Goal: Task Accomplishment & Management: Use online tool/utility

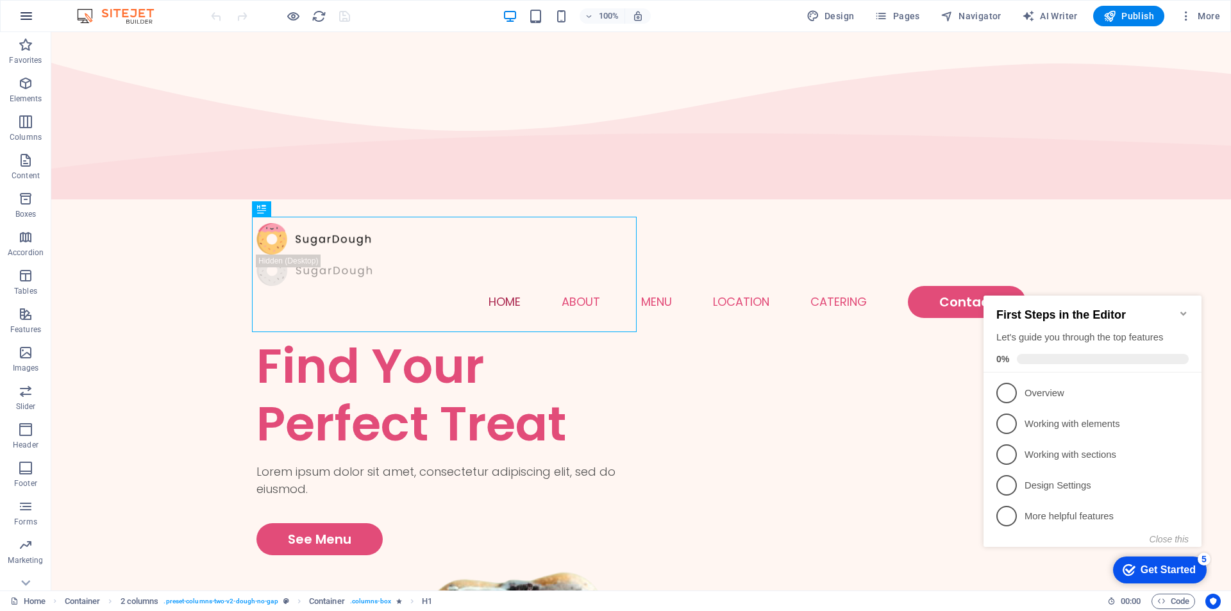
click at [23, 12] on icon "button" at bounding box center [26, 15] width 15 height 15
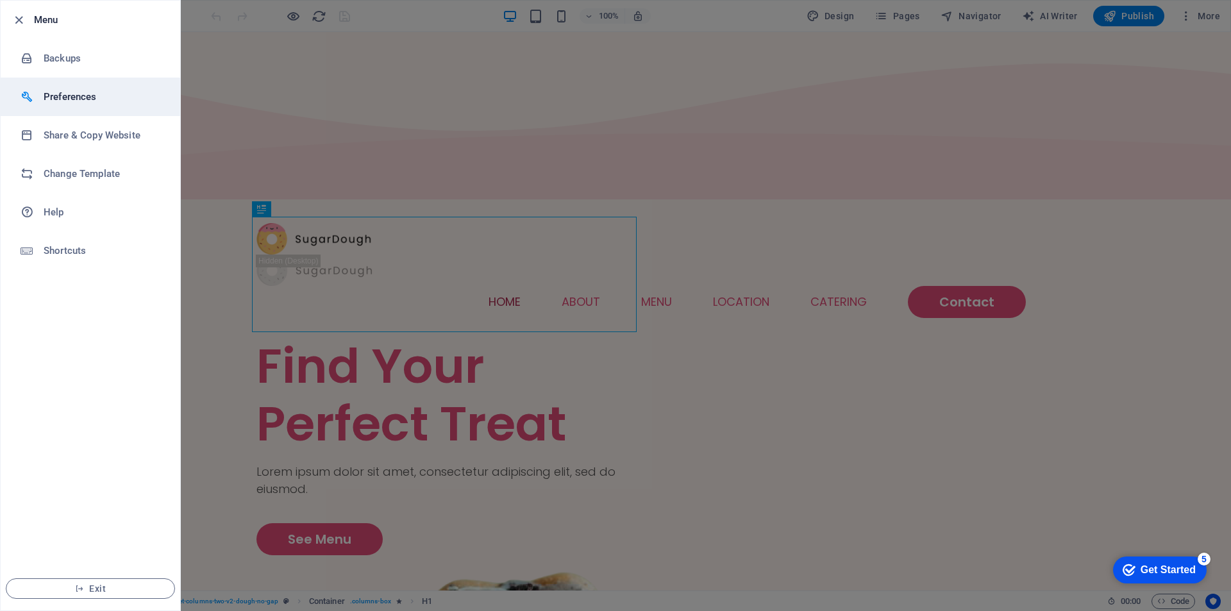
click at [84, 104] on h6 "Preferences" at bounding box center [103, 96] width 119 height 15
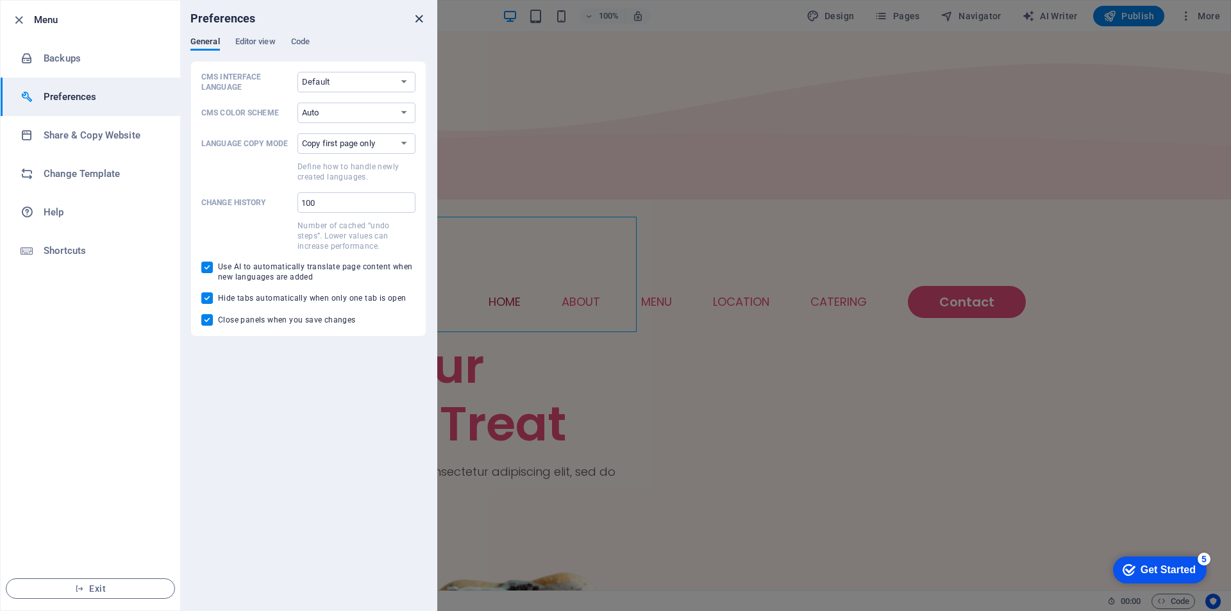
click at [417, 24] on icon "close" at bounding box center [419, 19] width 15 height 15
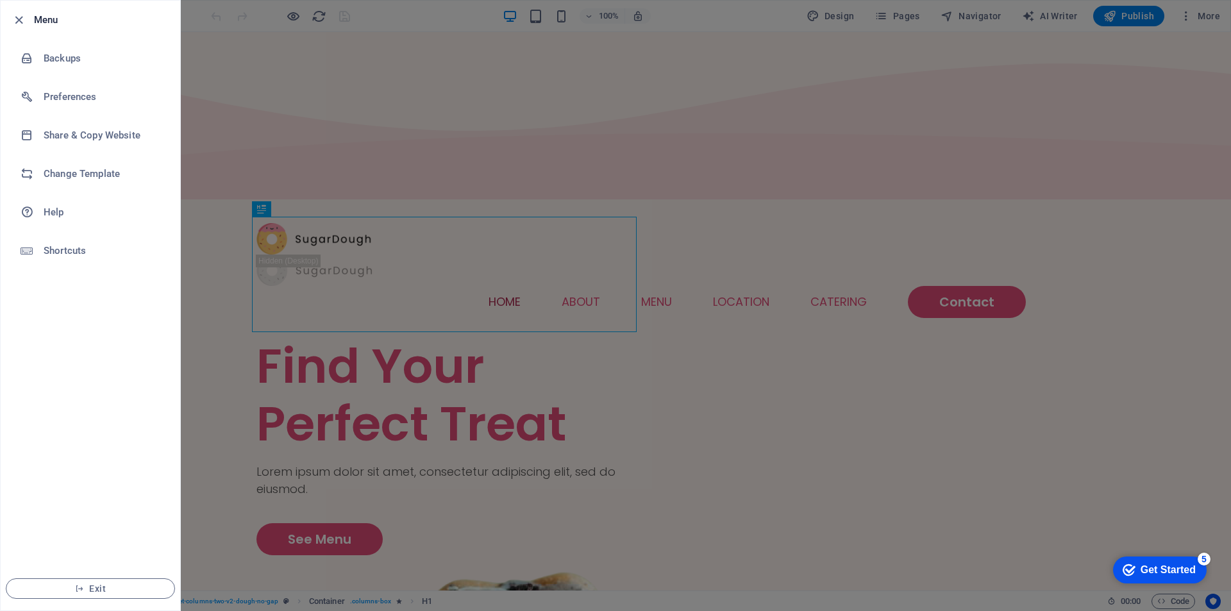
drag, startPoint x: 740, startPoint y: 146, endPoint x: 665, endPoint y: 134, distance: 75.3
click at [737, 147] on div at bounding box center [615, 305] width 1231 height 611
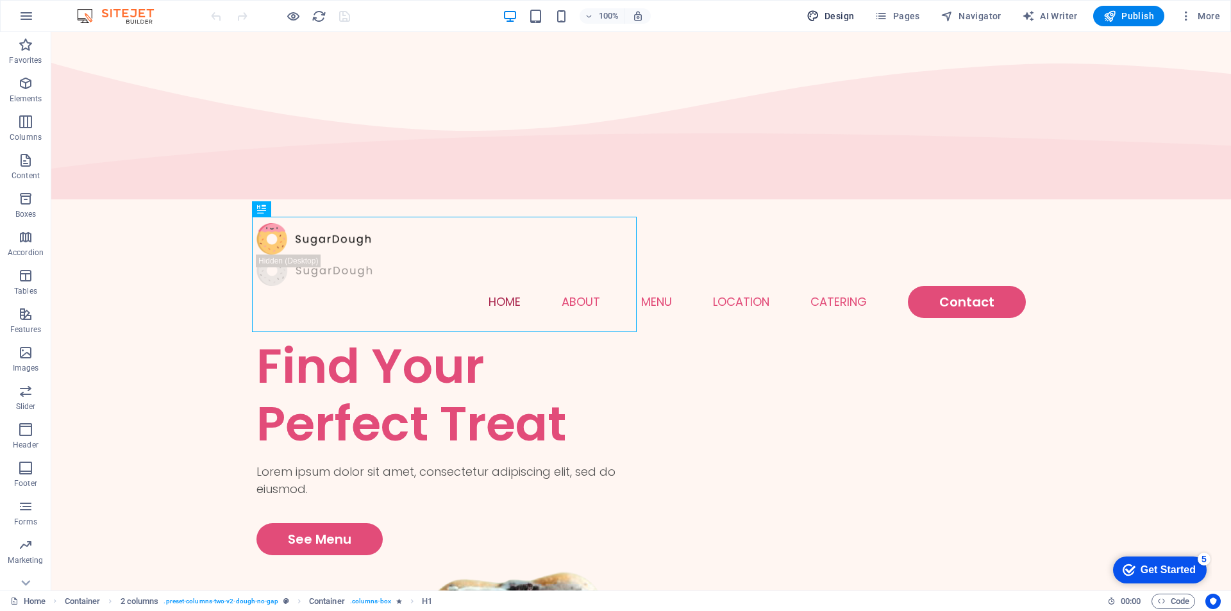
click at [840, 11] on span "Design" at bounding box center [831, 16] width 48 height 13
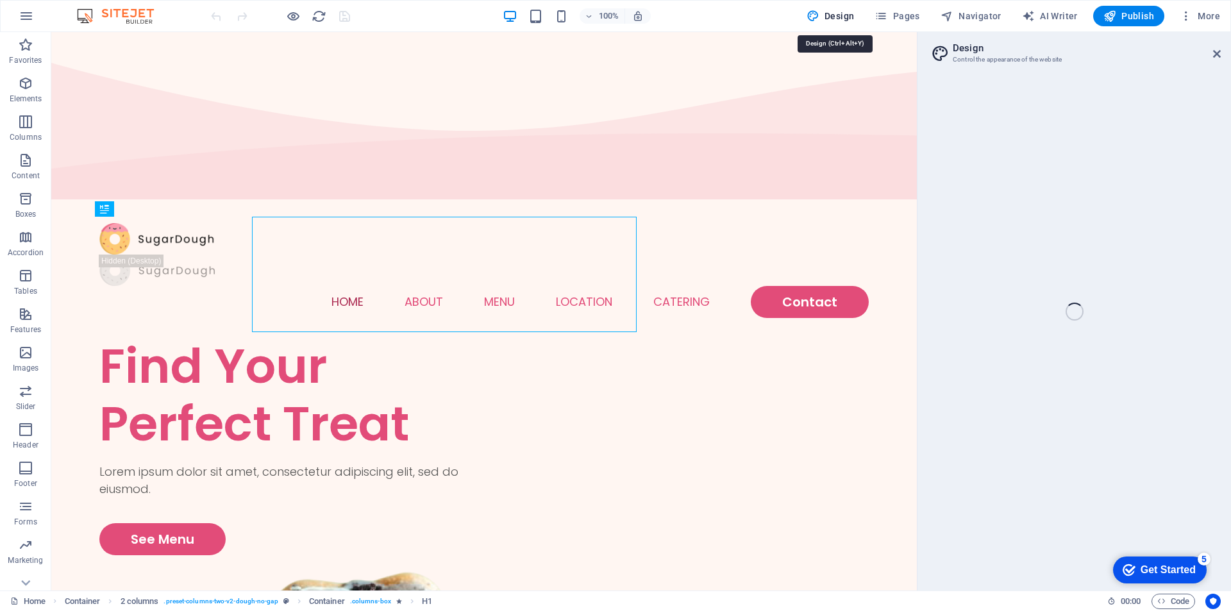
select select "px"
select select "300"
select select "px"
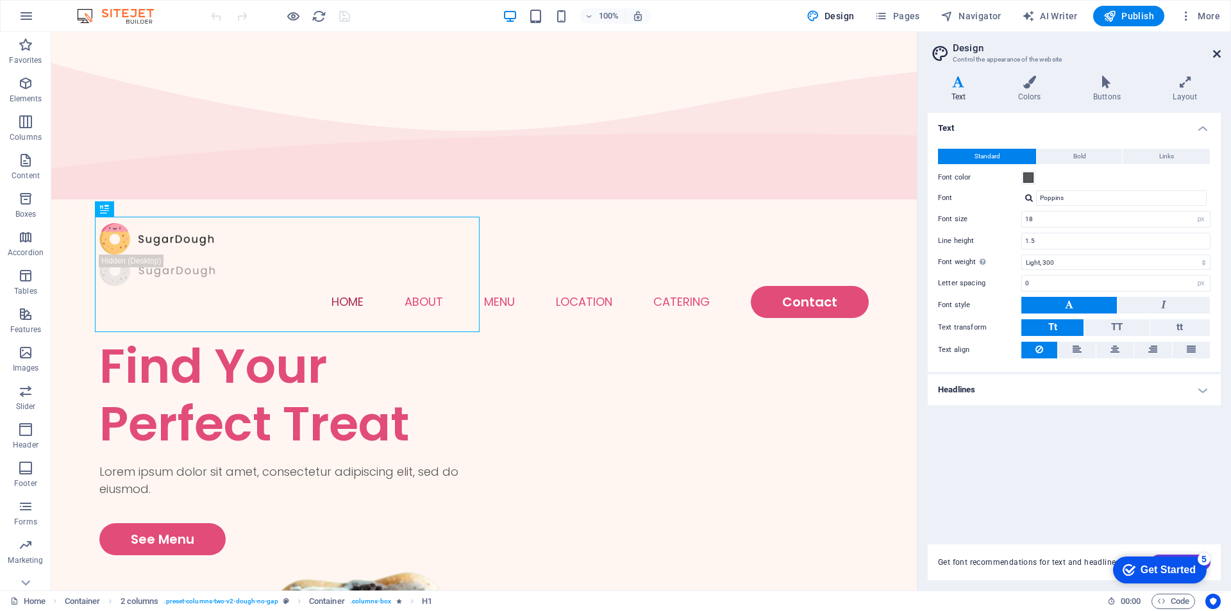
click at [1217, 48] on h2 "Design" at bounding box center [1087, 48] width 268 height 12
drag, startPoint x: 1217, startPoint y: 54, endPoint x: 1151, endPoint y: 10, distance: 79.5
click at [1217, 54] on icon at bounding box center [1217, 54] width 8 height 10
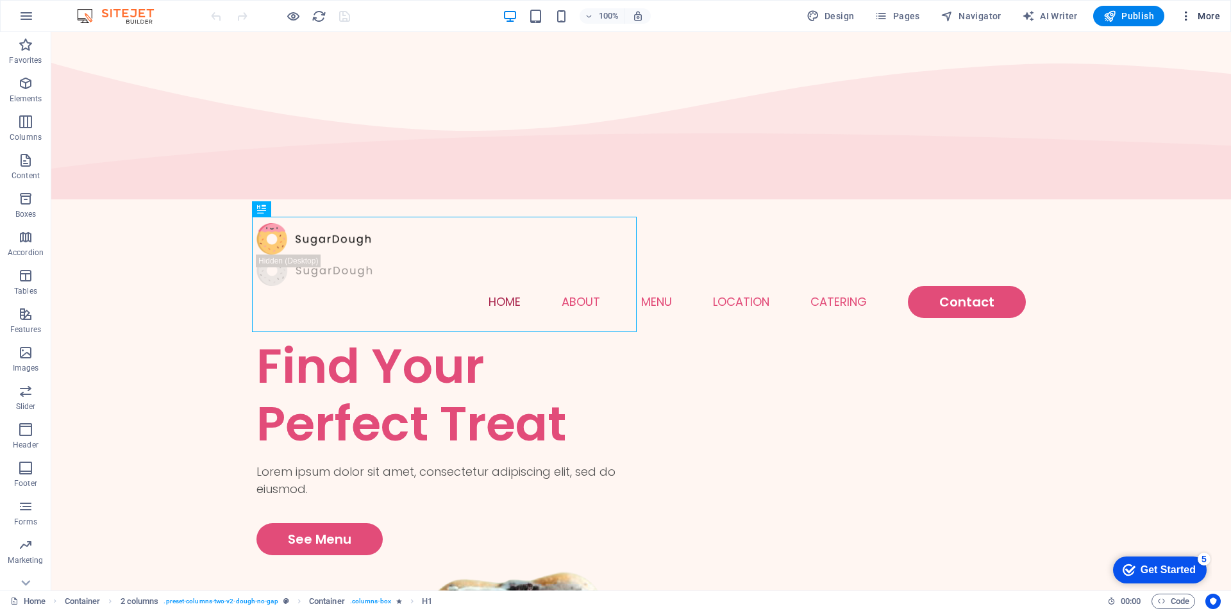
click at [1187, 13] on icon "button" at bounding box center [1186, 16] width 13 height 13
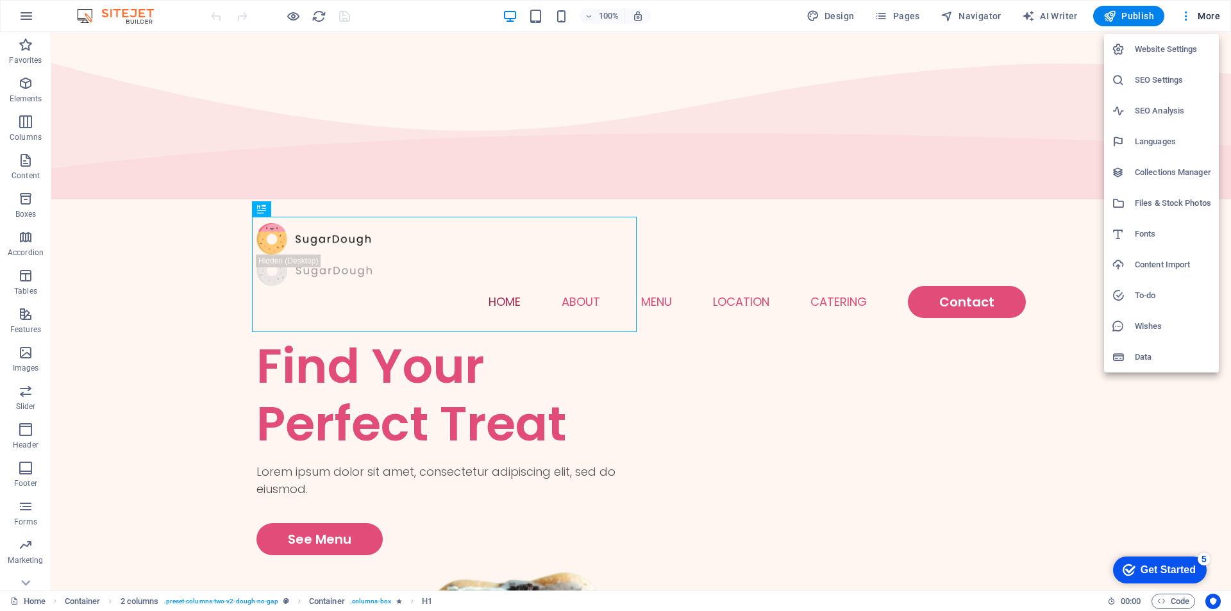
click at [1162, 42] on h6 "Website Settings" at bounding box center [1173, 49] width 76 height 15
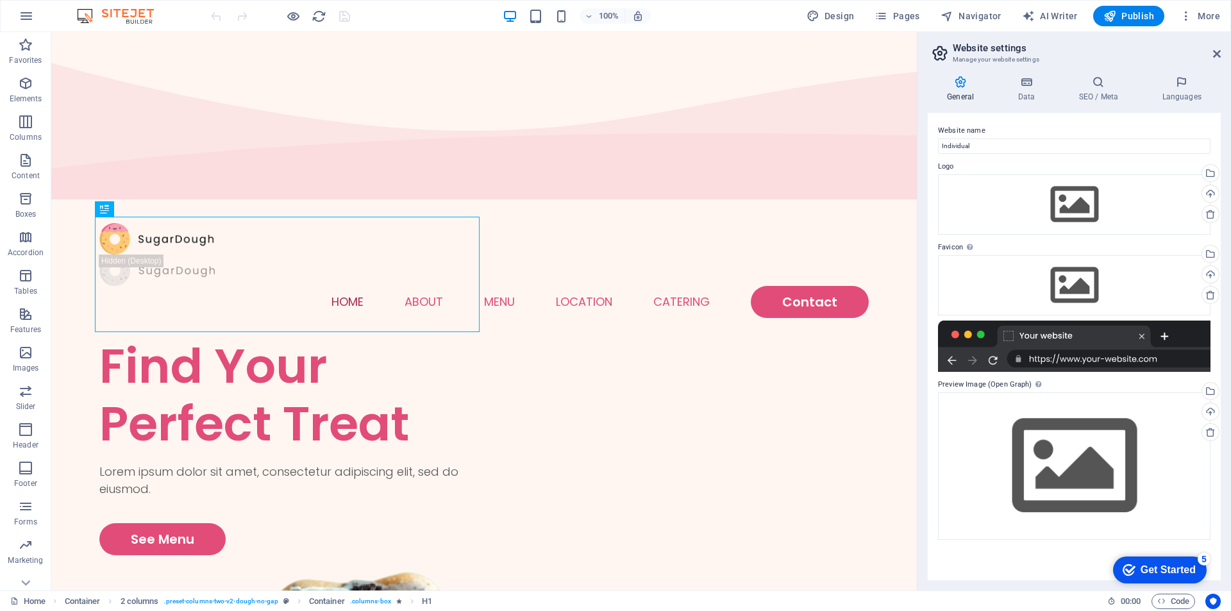
click at [111, 17] on img at bounding box center [122, 15] width 96 height 15
click at [88, 15] on img at bounding box center [122, 15] width 96 height 15
click at [133, 8] on img at bounding box center [122, 15] width 96 height 15
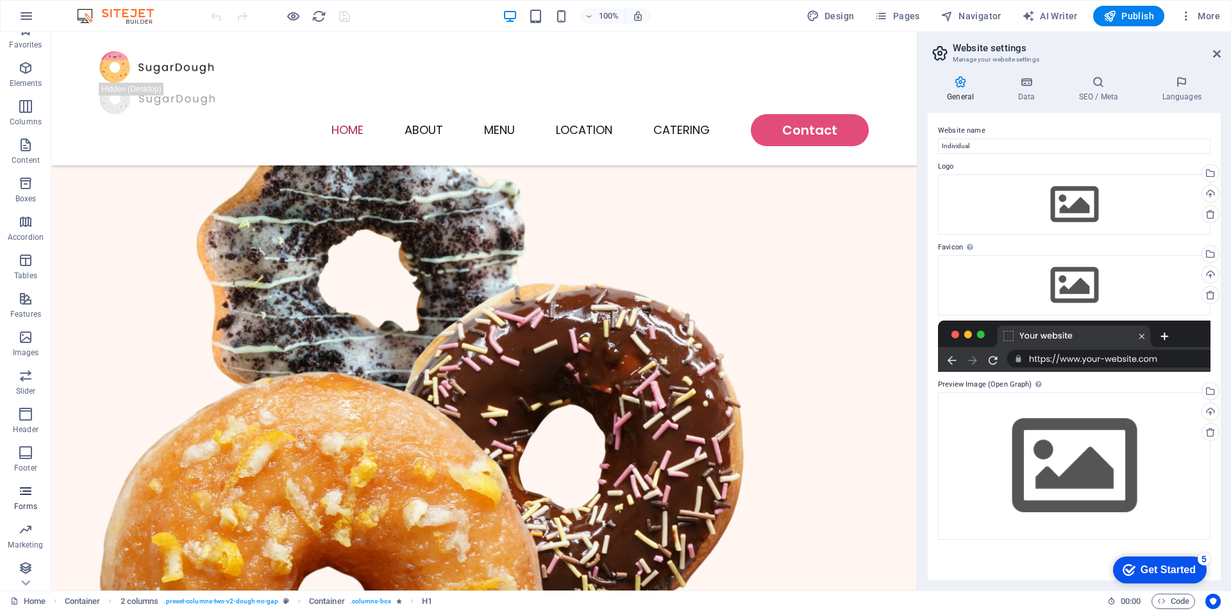
scroll to position [19, 0]
click at [35, 599] on link "Home" at bounding box center [27, 601] width 35 height 15
click at [18, 602] on icon at bounding box center [14, 601] width 8 height 8
click at [1216, 53] on icon at bounding box center [1217, 54] width 8 height 10
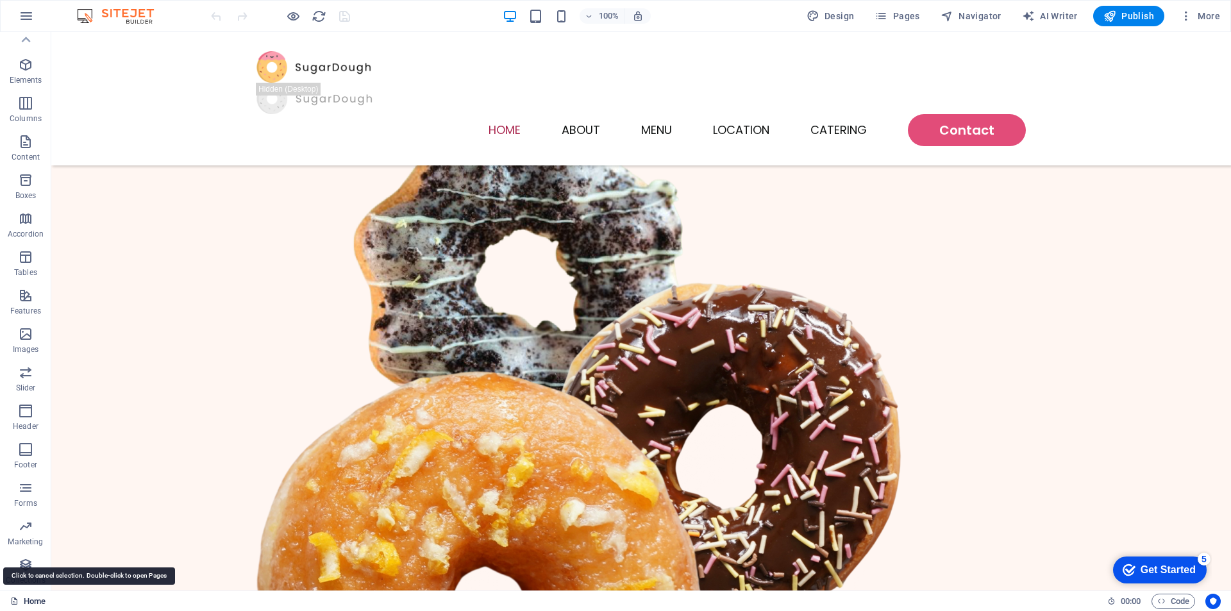
click at [24, 601] on link "Home" at bounding box center [27, 601] width 35 height 15
click at [15, 602] on icon at bounding box center [14, 601] width 8 height 8
click at [30, 604] on link "Home" at bounding box center [27, 601] width 35 height 15
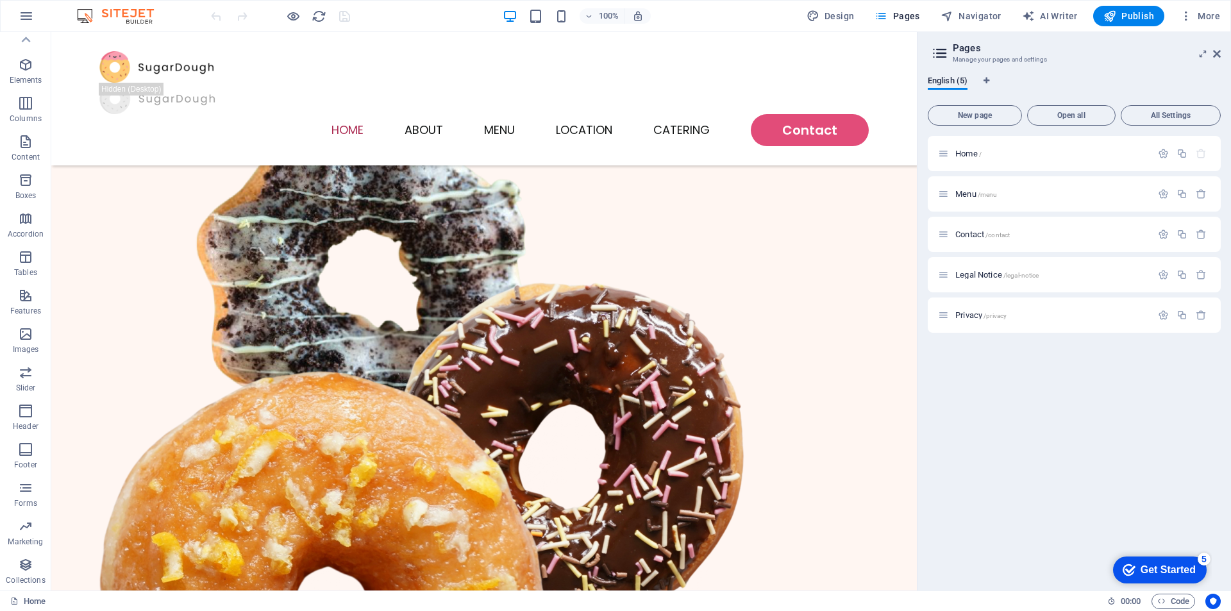
click at [1222, 46] on aside "Pages Manage your pages and settings English (5) New page Open all All Settings…" at bounding box center [1074, 311] width 314 height 559
click at [1217, 50] on icon at bounding box center [1217, 54] width 8 height 10
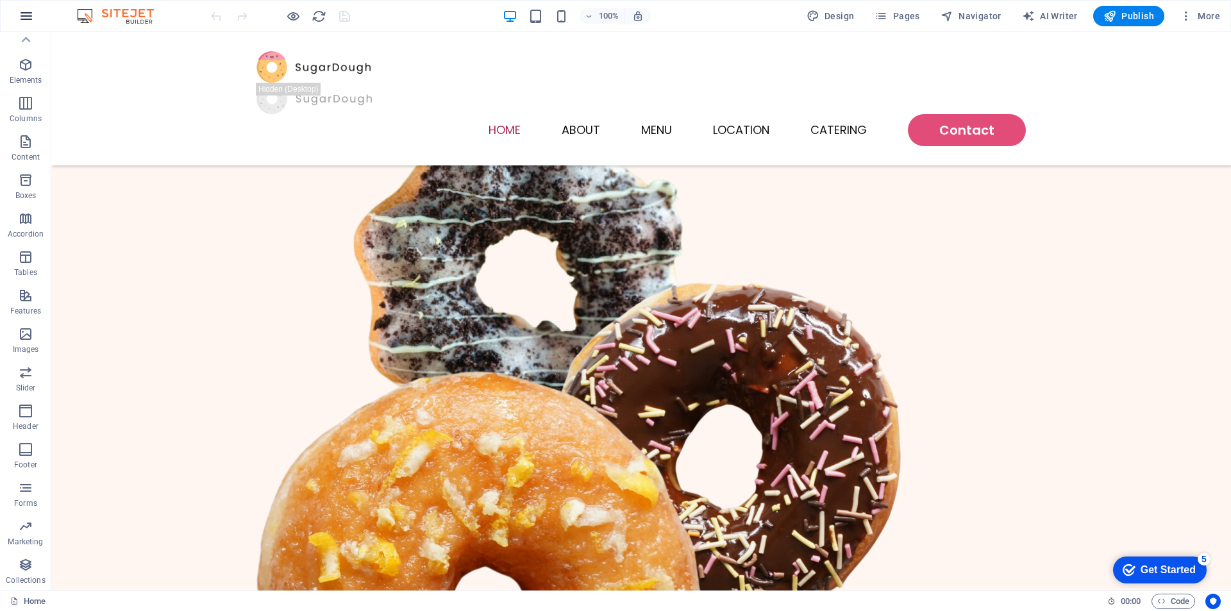
click at [28, 14] on icon "button" at bounding box center [26, 15] width 15 height 15
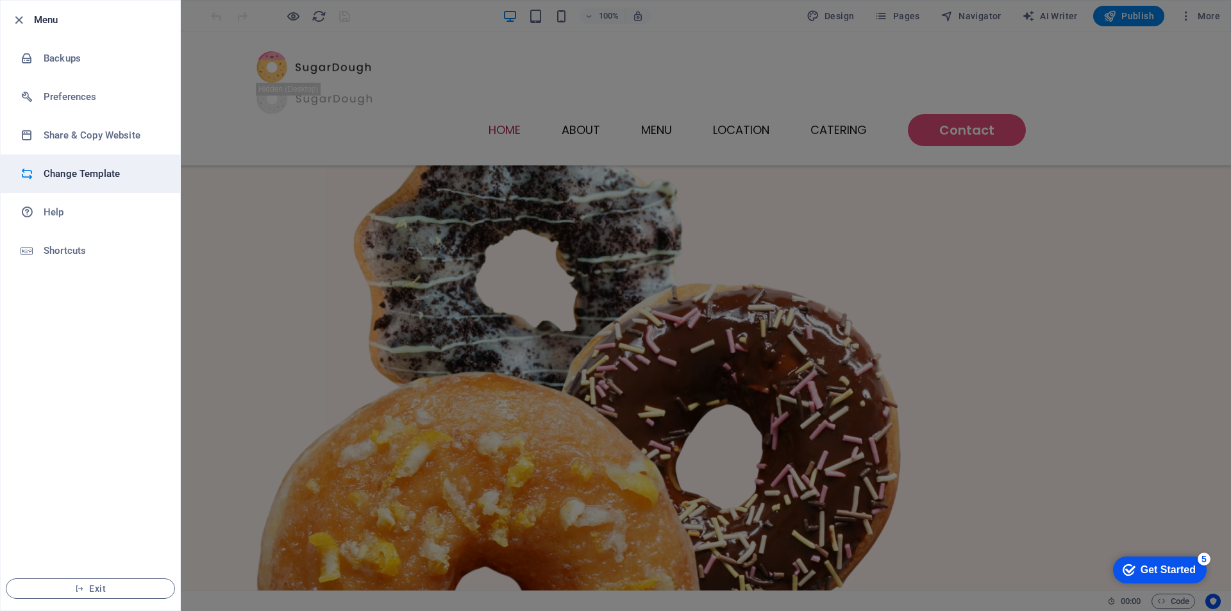
click at [83, 171] on h6 "Change Template" at bounding box center [103, 173] width 119 height 15
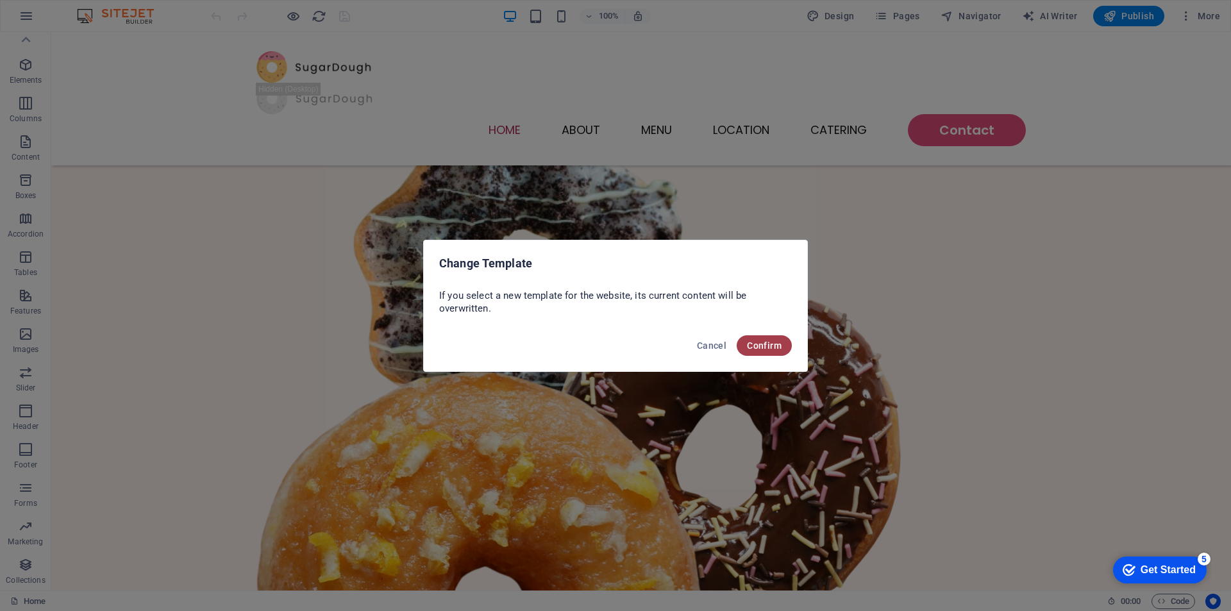
click at [755, 342] on span "Confirm" at bounding box center [764, 346] width 35 height 10
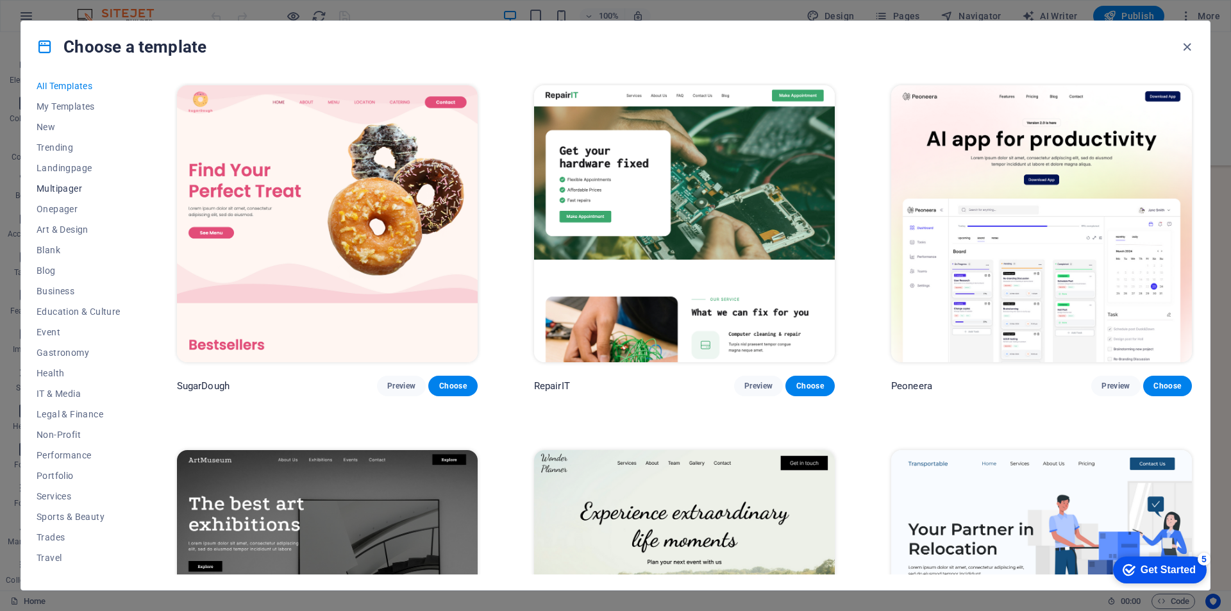
scroll to position [0, 0]
click at [63, 293] on span "Business" at bounding box center [79, 298] width 84 height 10
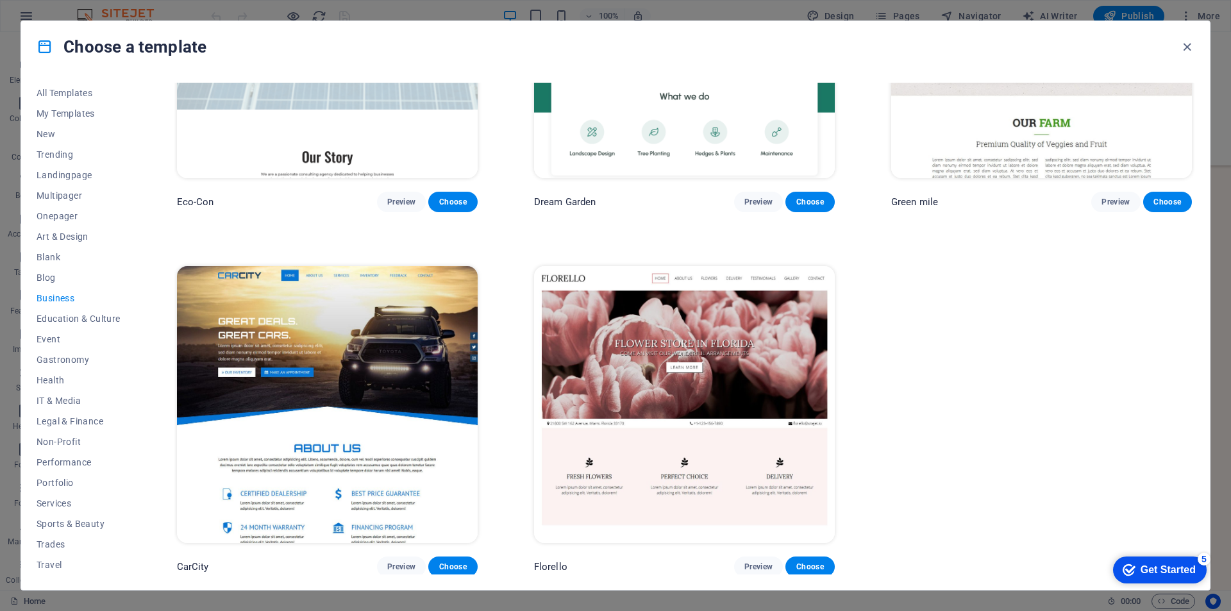
scroll to position [120, 0]
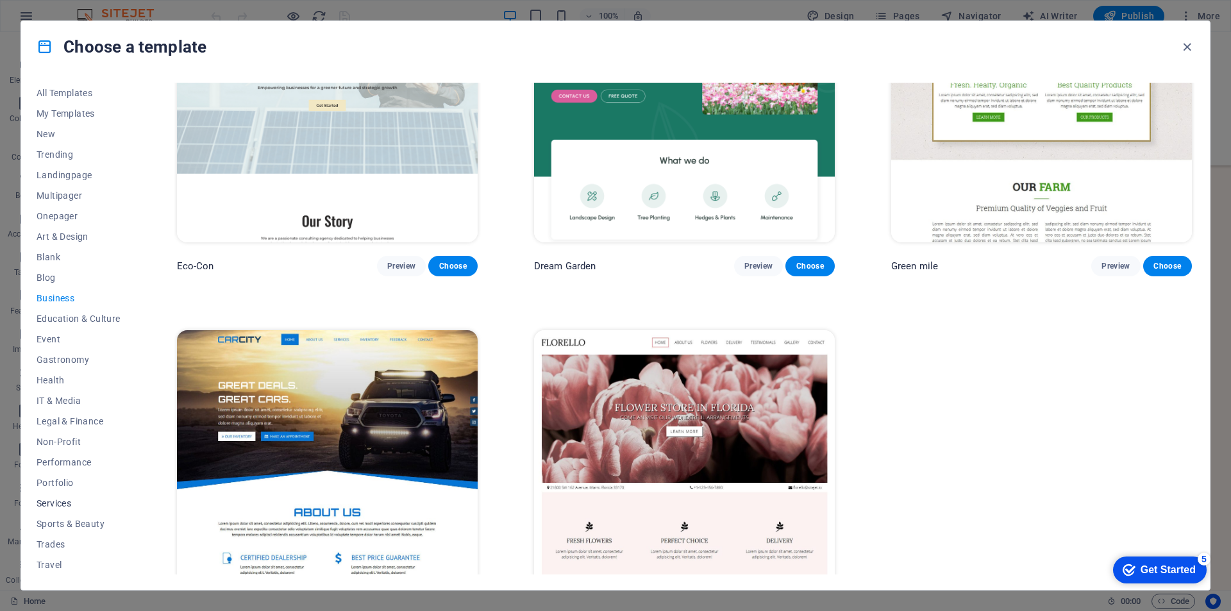
click at [52, 501] on span "Services" at bounding box center [79, 503] width 84 height 10
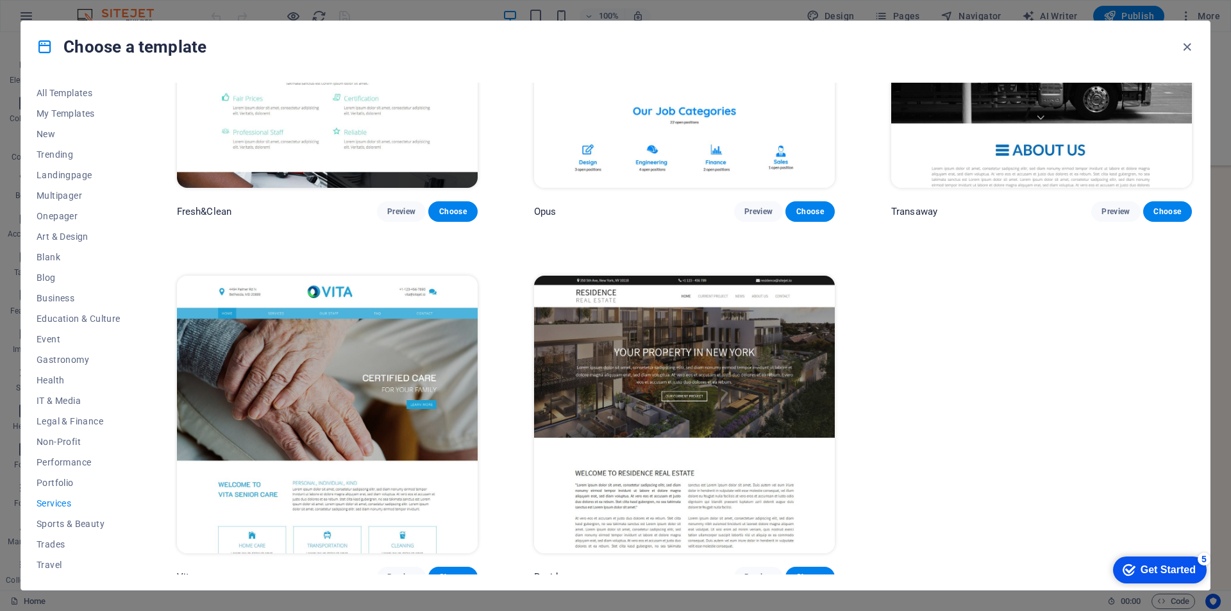
scroll to position [2002, 0]
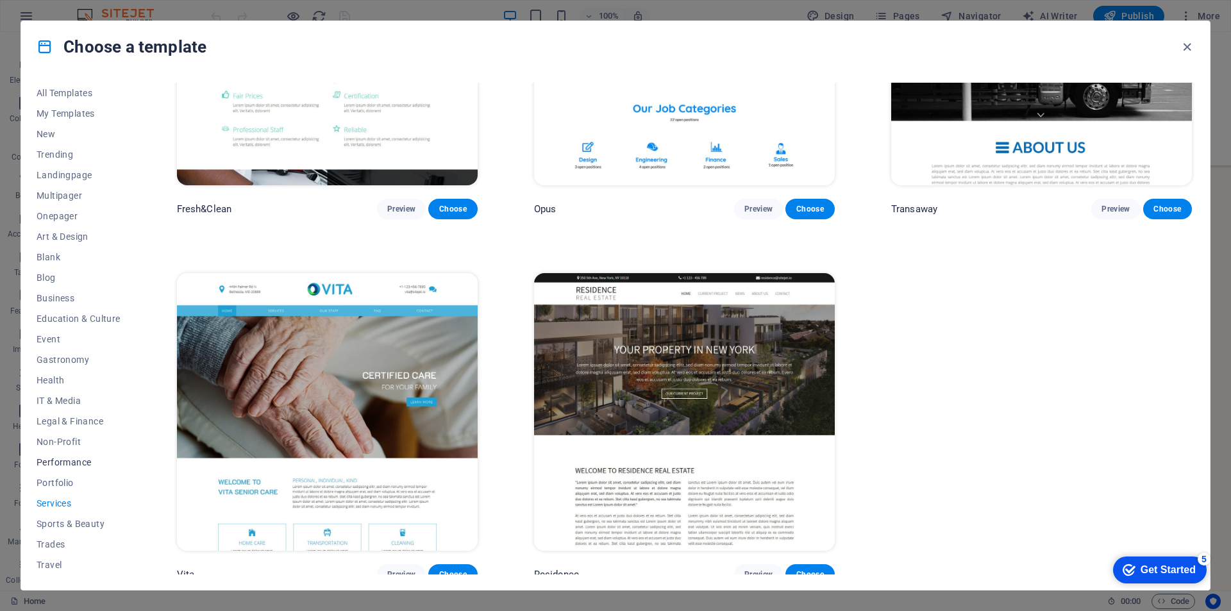
click at [71, 464] on span "Performance" at bounding box center [79, 462] width 84 height 10
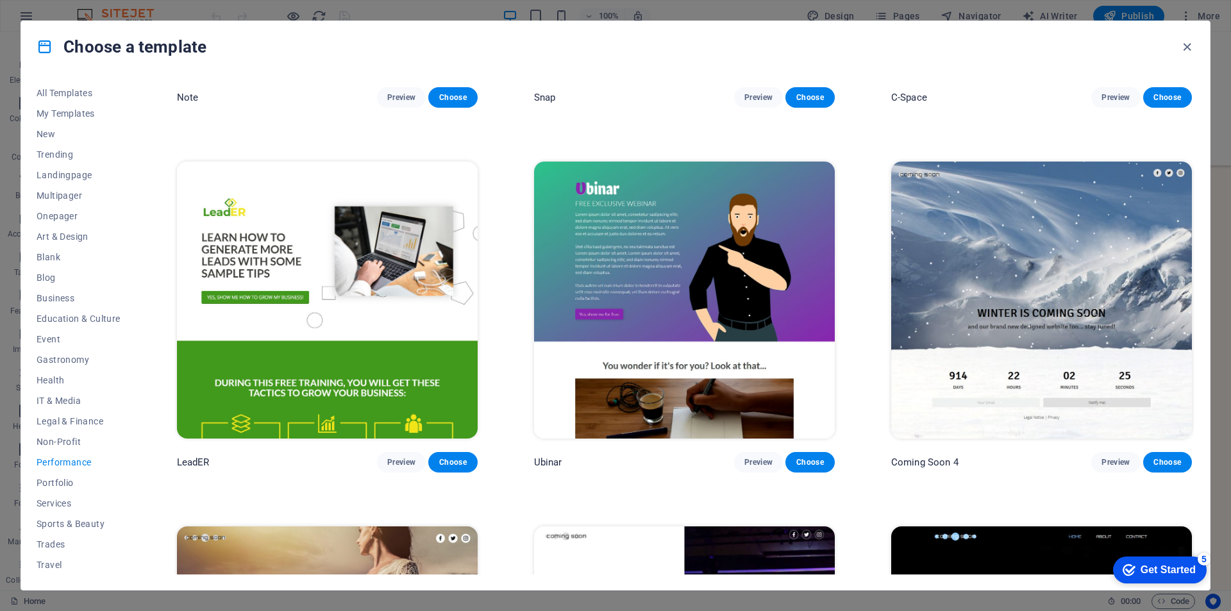
scroll to position [1382, 0]
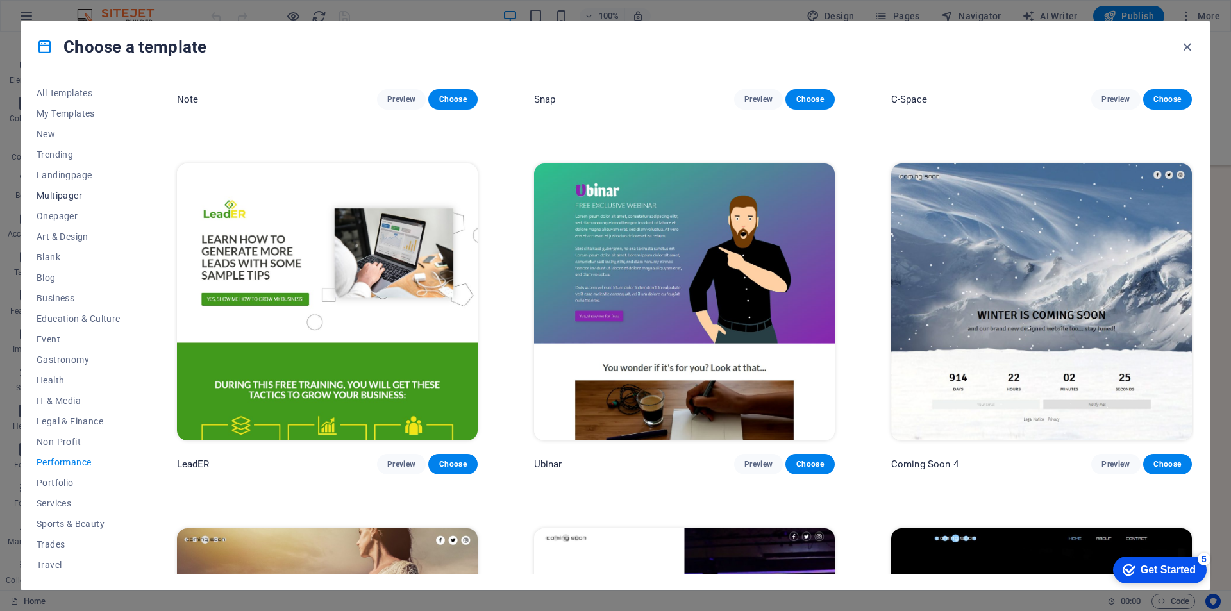
click at [64, 198] on span "Multipager" at bounding box center [79, 195] width 84 height 10
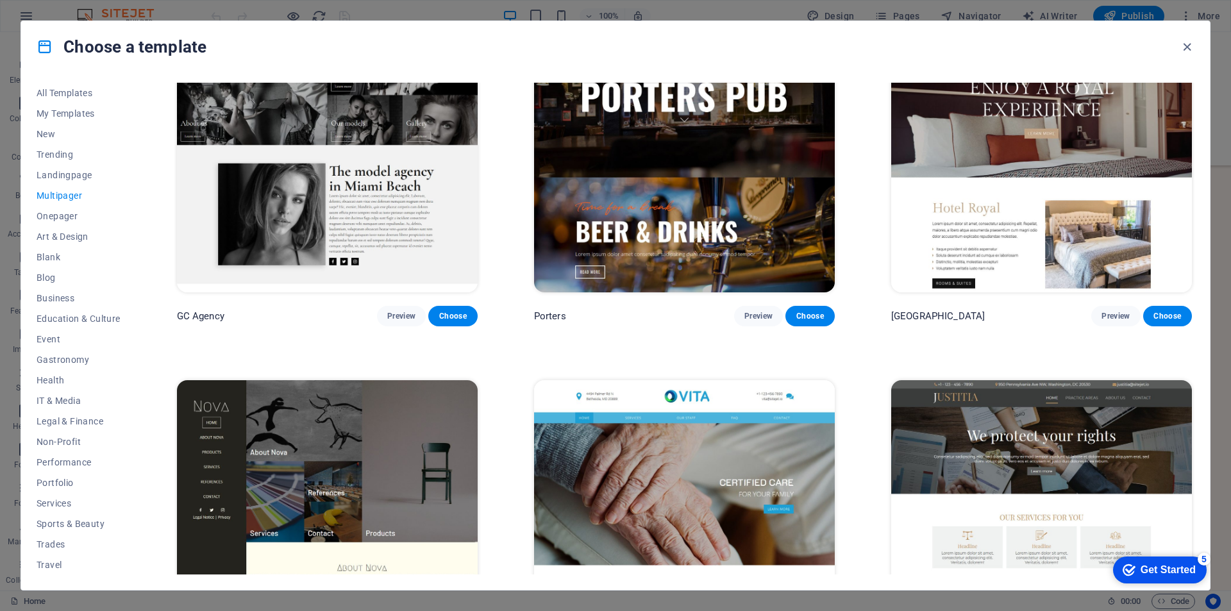
scroll to position [6898, 0]
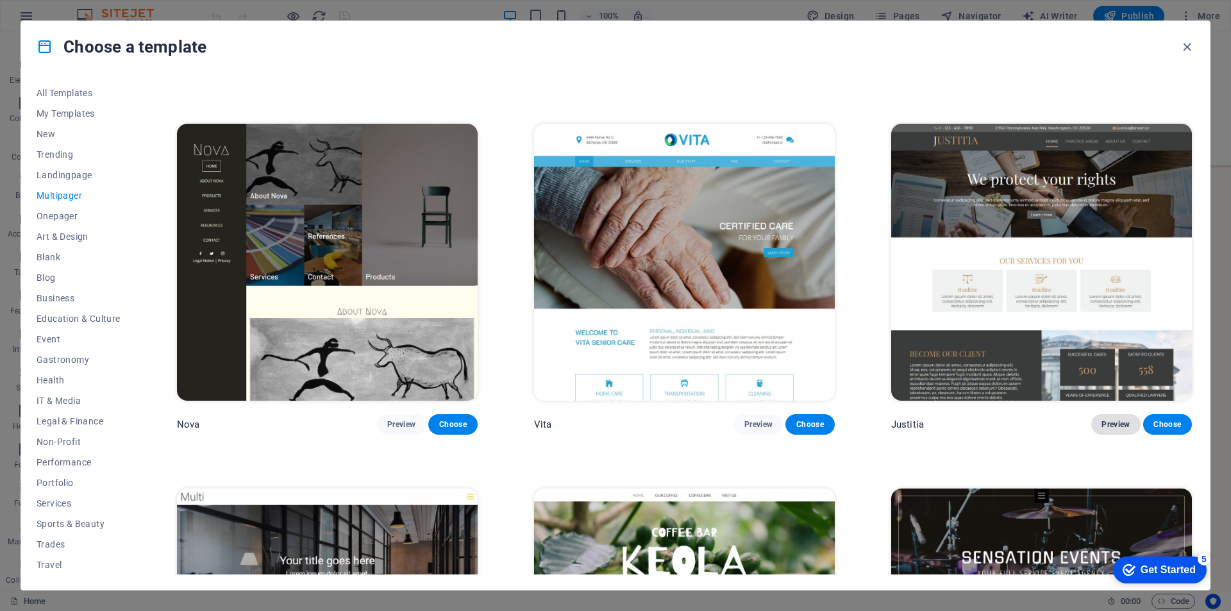
click at [1116, 419] on span "Preview" at bounding box center [1116, 424] width 28 height 10
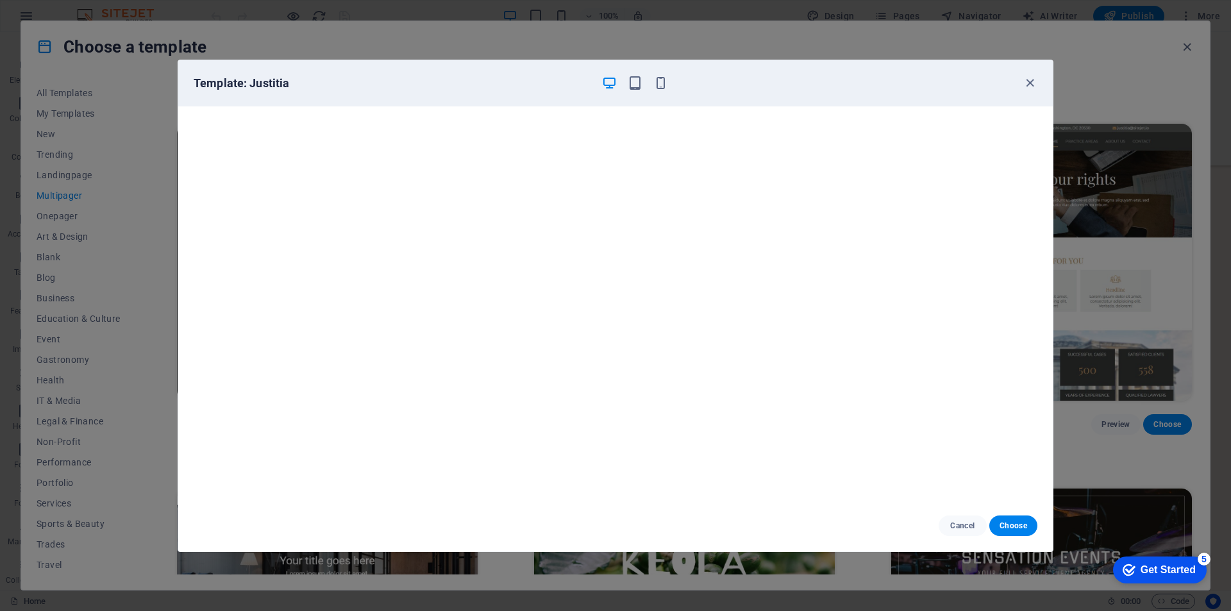
scroll to position [0, 0]
drag, startPoint x: 1035, startPoint y: 81, endPoint x: 1020, endPoint y: 81, distance: 14.1
click at [1035, 81] on icon "button" at bounding box center [1030, 83] width 15 height 15
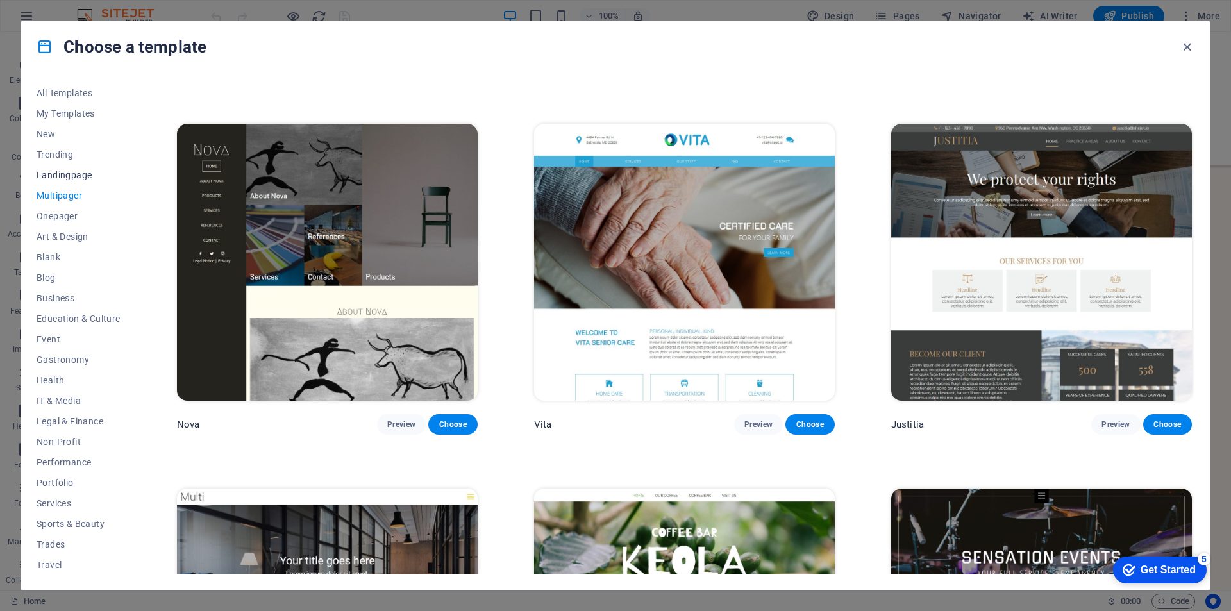
click at [69, 176] on span "Landingpage" at bounding box center [79, 175] width 84 height 10
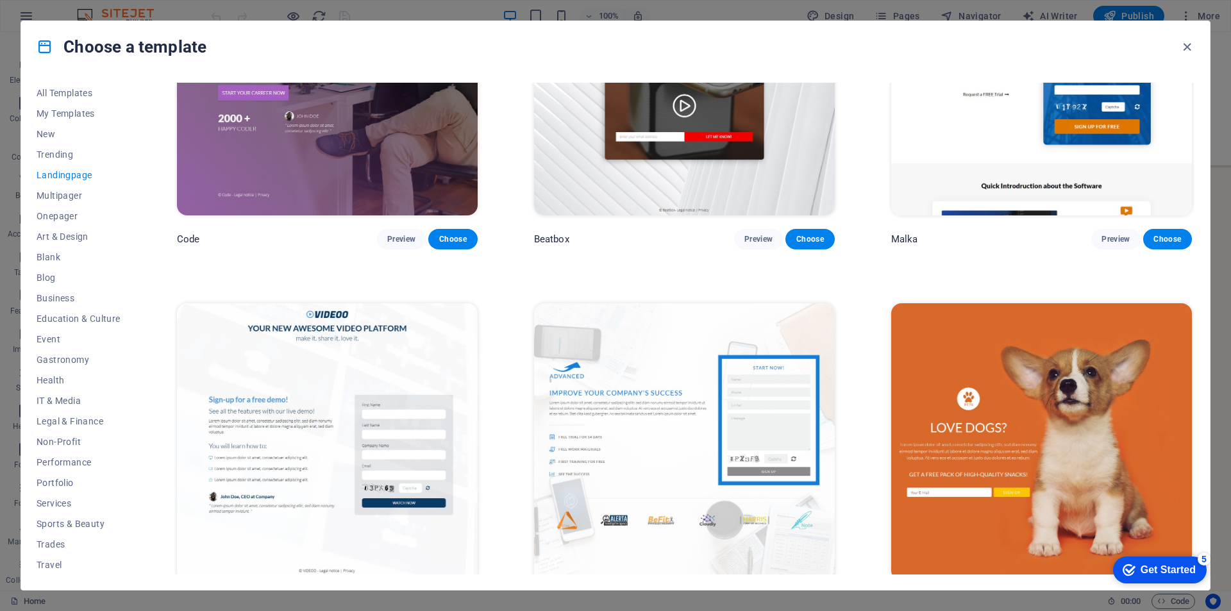
scroll to position [421, 0]
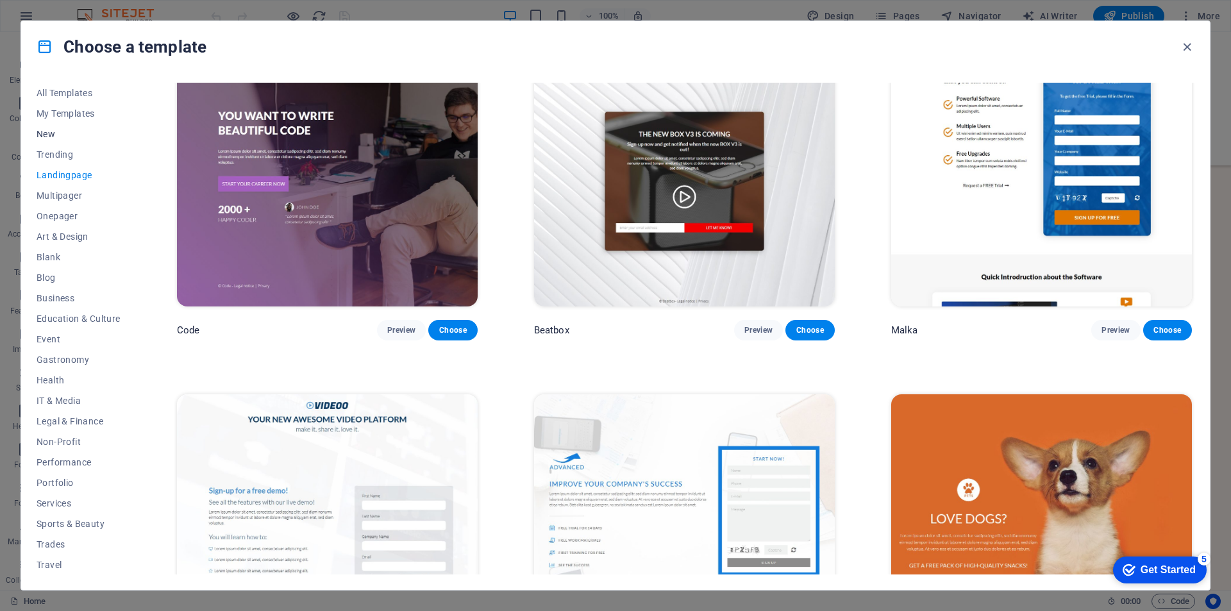
click at [51, 136] on span "New" at bounding box center [79, 134] width 84 height 10
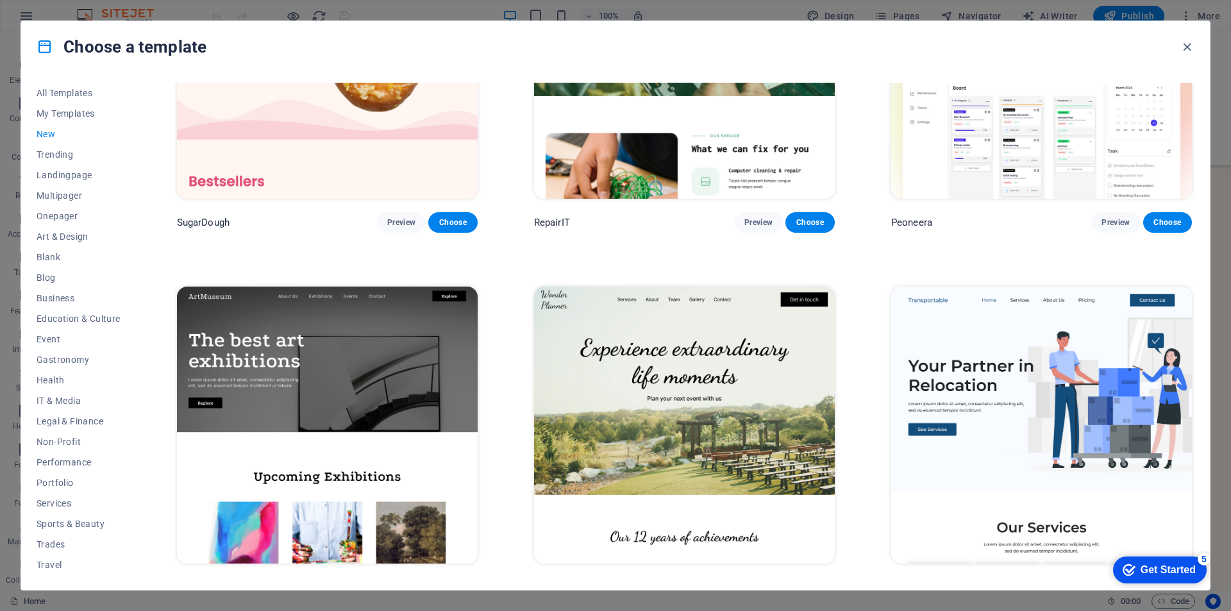
scroll to position [0, 0]
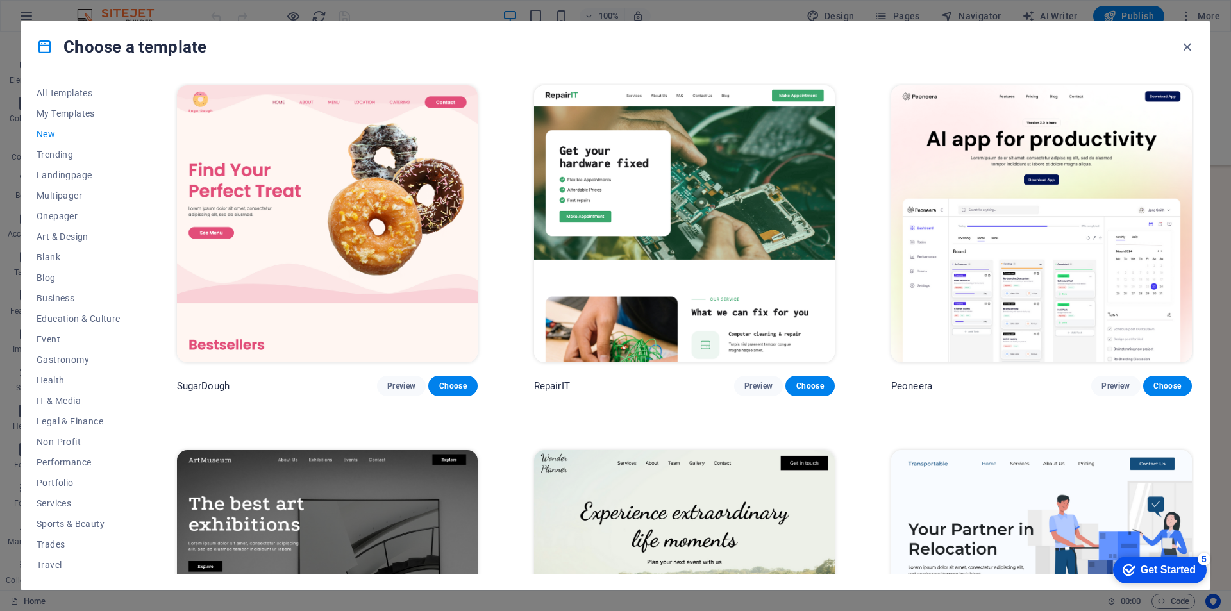
click at [1044, 231] on img at bounding box center [1042, 223] width 301 height 277
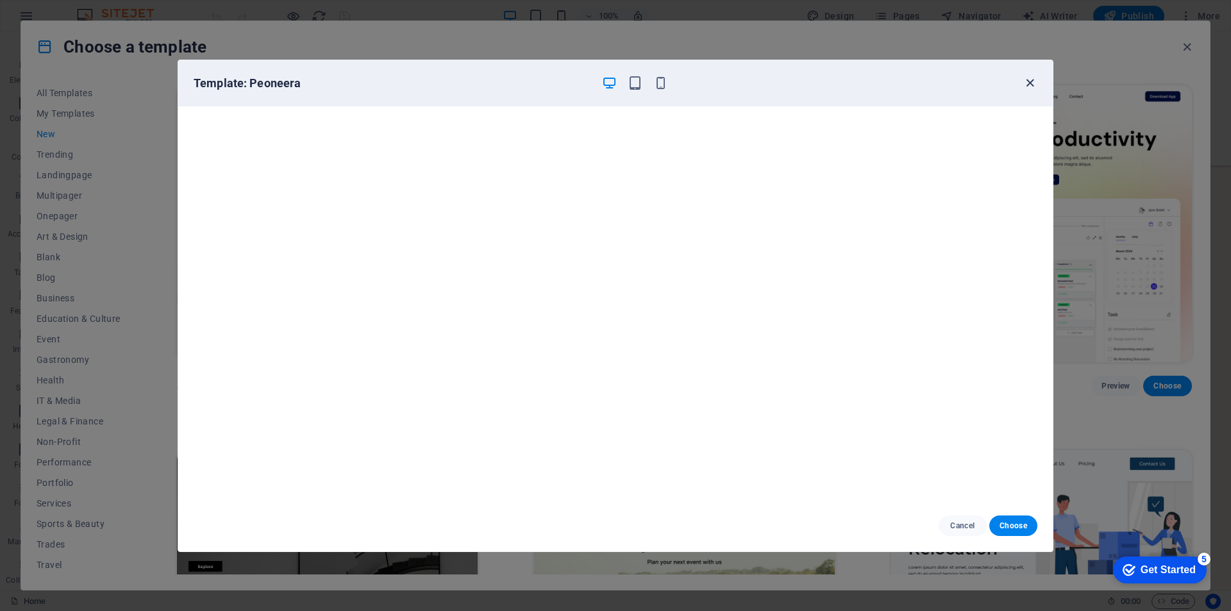
click at [1029, 79] on icon "button" at bounding box center [1030, 83] width 15 height 15
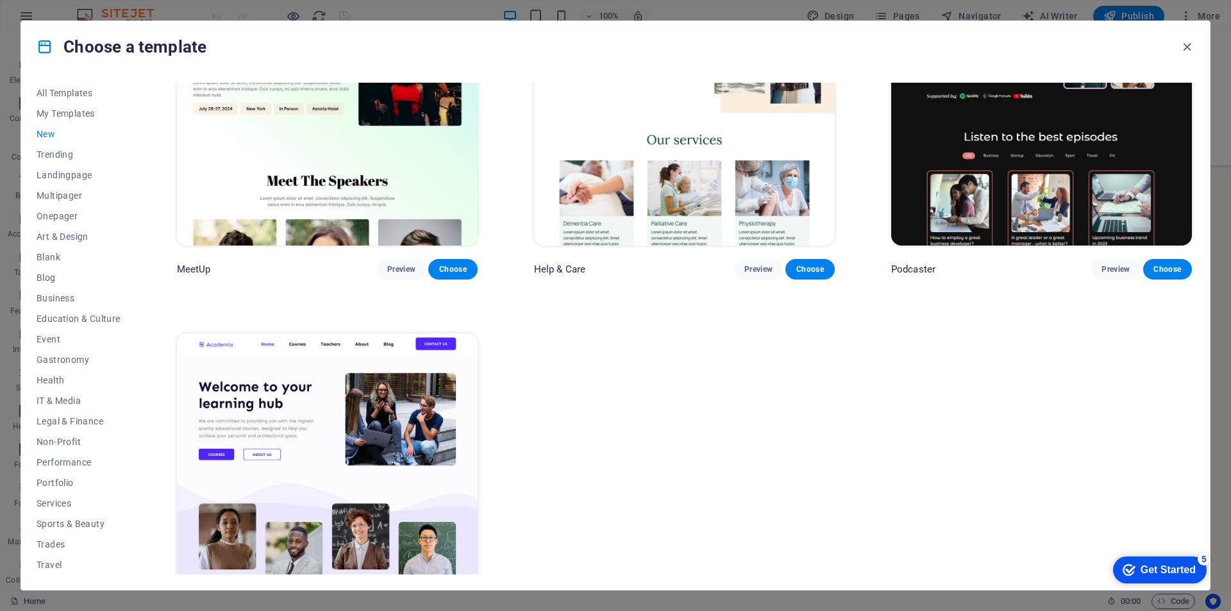
scroll to position [1275, 0]
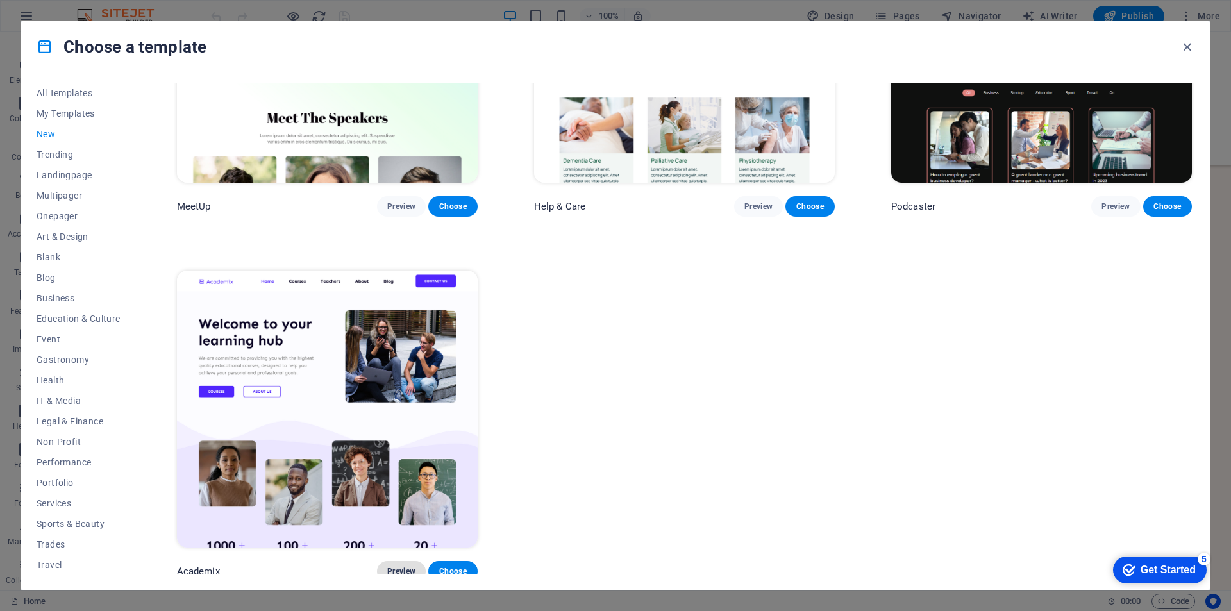
click at [400, 566] on span "Preview" at bounding box center [401, 571] width 28 height 10
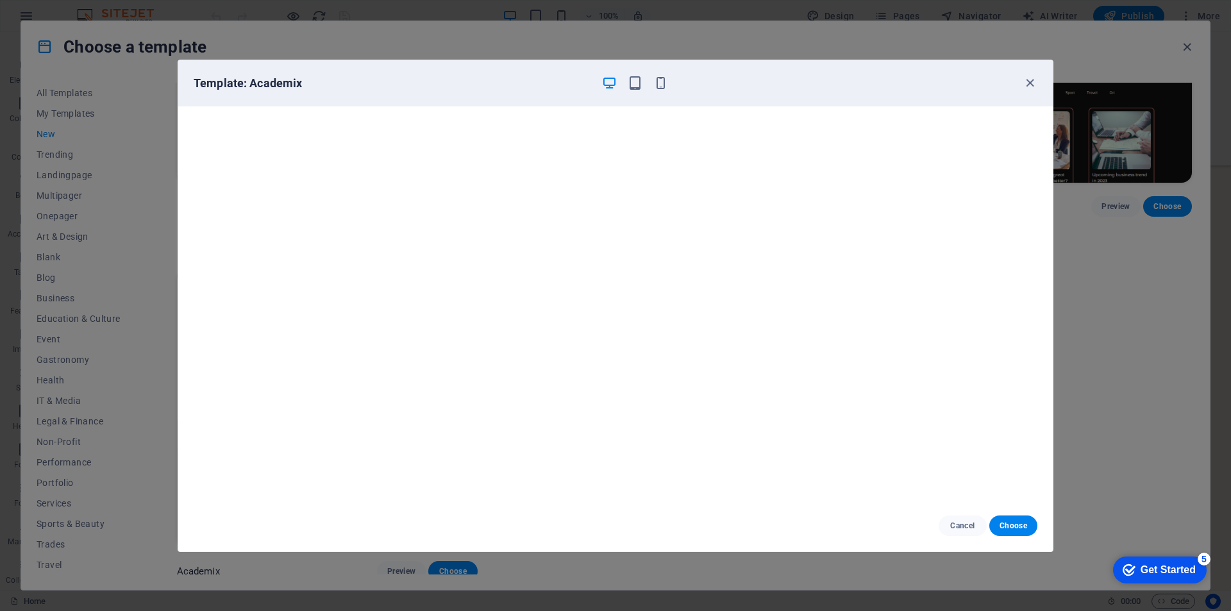
drag, startPoint x: 1029, startPoint y: 82, endPoint x: 957, endPoint y: 108, distance: 76.3
click at [1027, 82] on icon "button" at bounding box center [1030, 83] width 15 height 15
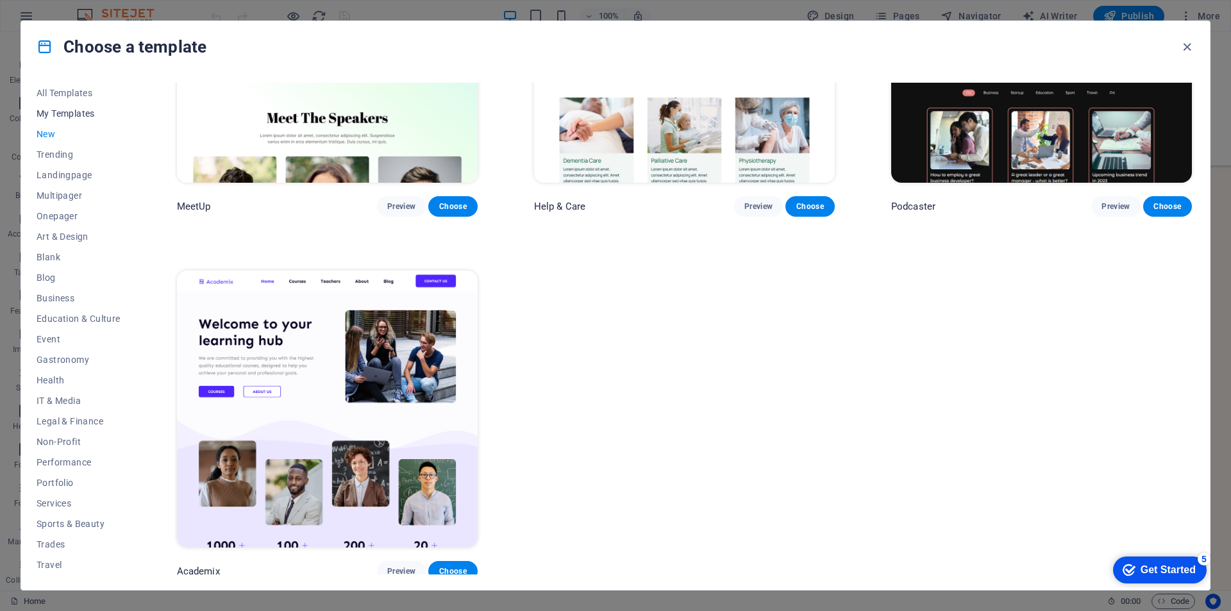
click at [80, 114] on span "My Templates" at bounding box center [79, 113] width 84 height 10
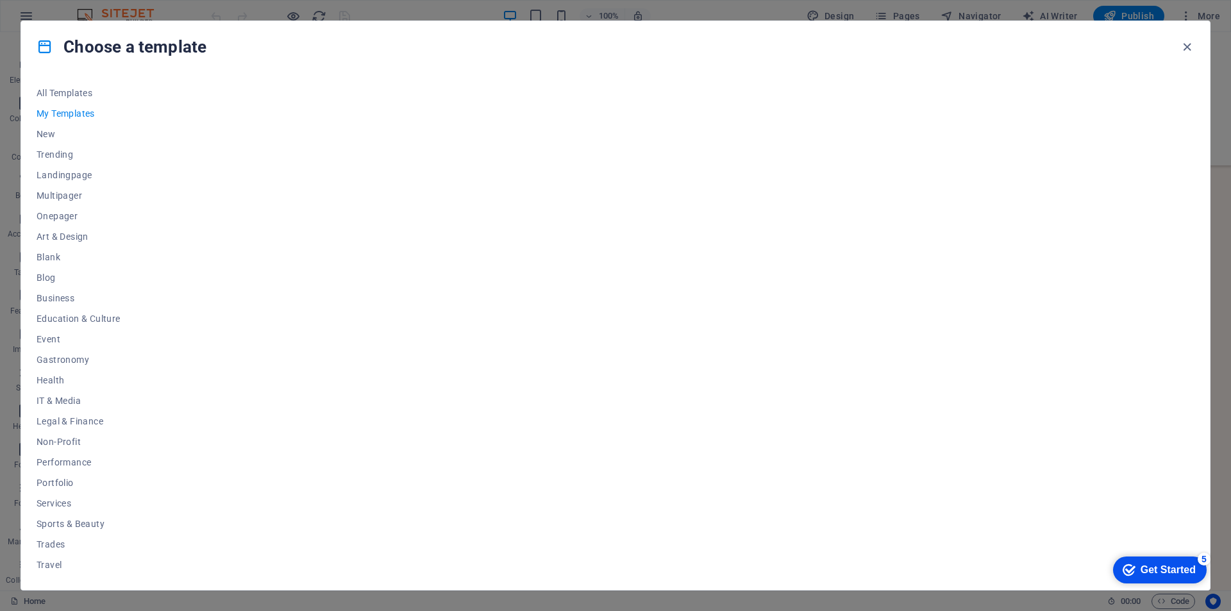
scroll to position [0, 0]
click at [74, 94] on span "All Templates" at bounding box center [79, 93] width 84 height 10
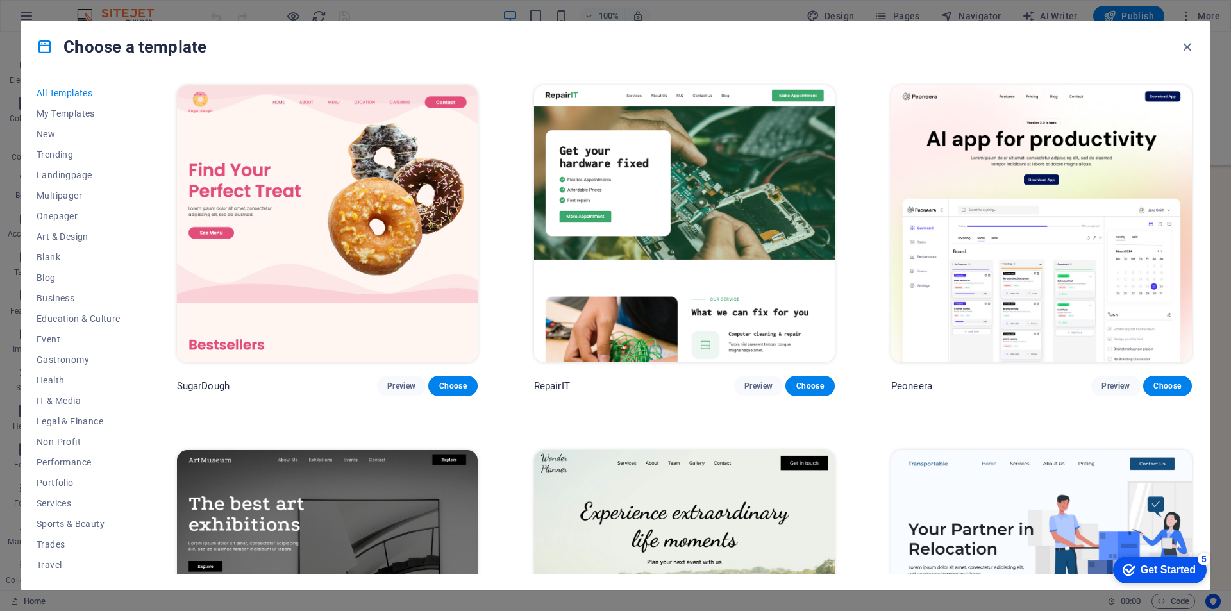
click at [74, 92] on span "All Templates" at bounding box center [79, 93] width 84 height 10
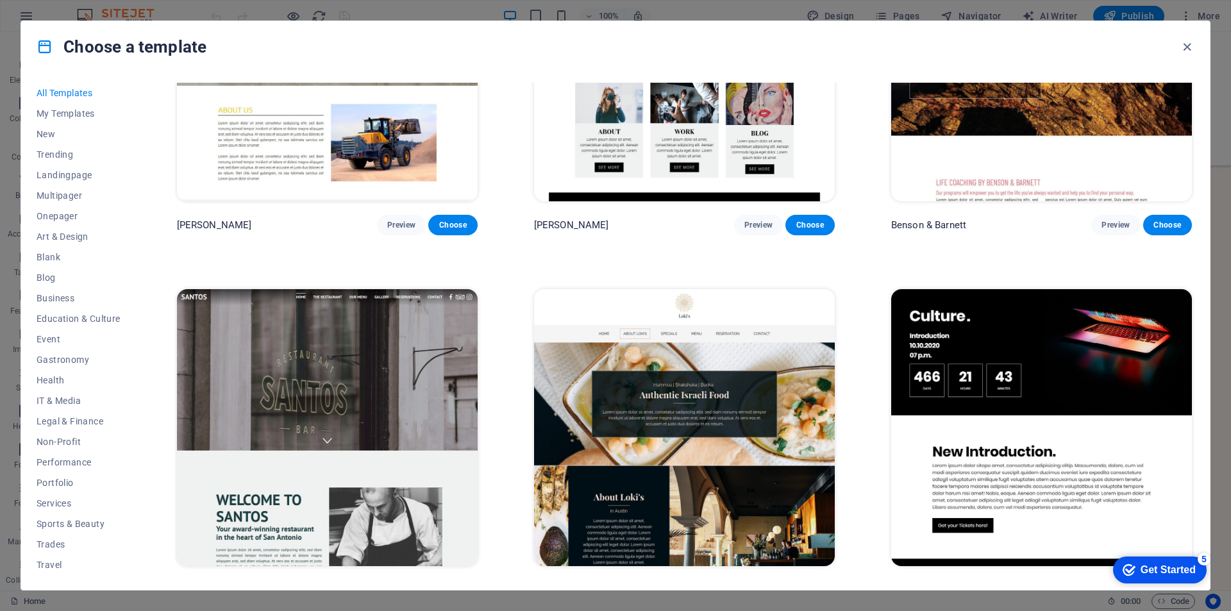
scroll to position [16227, 0]
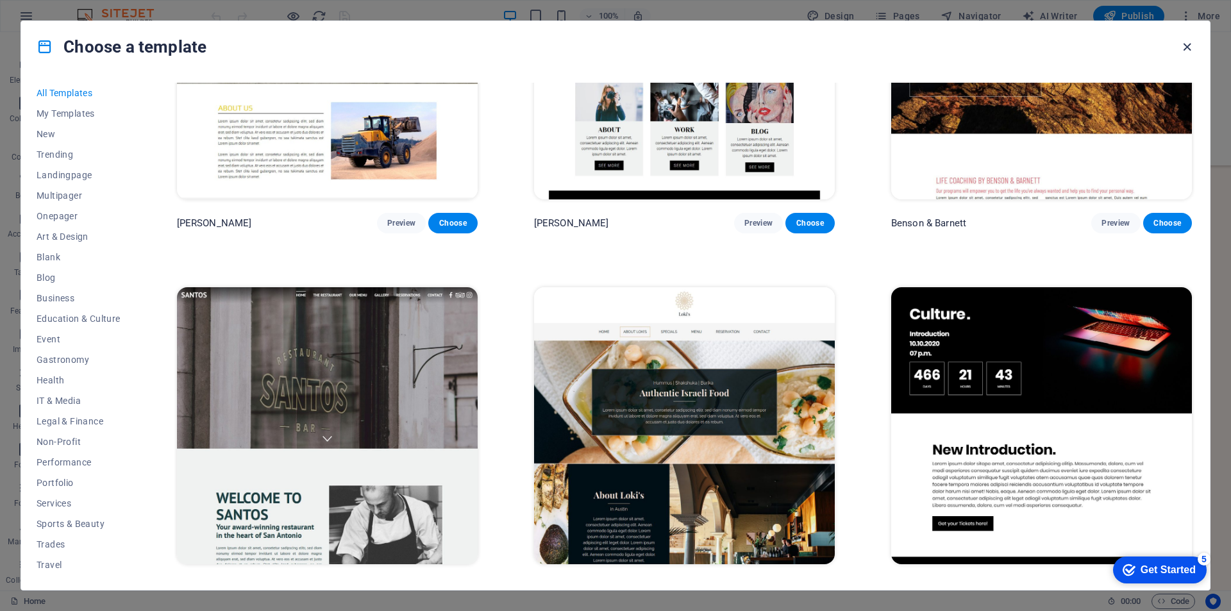
click at [1192, 49] on icon "button" at bounding box center [1187, 47] width 15 height 15
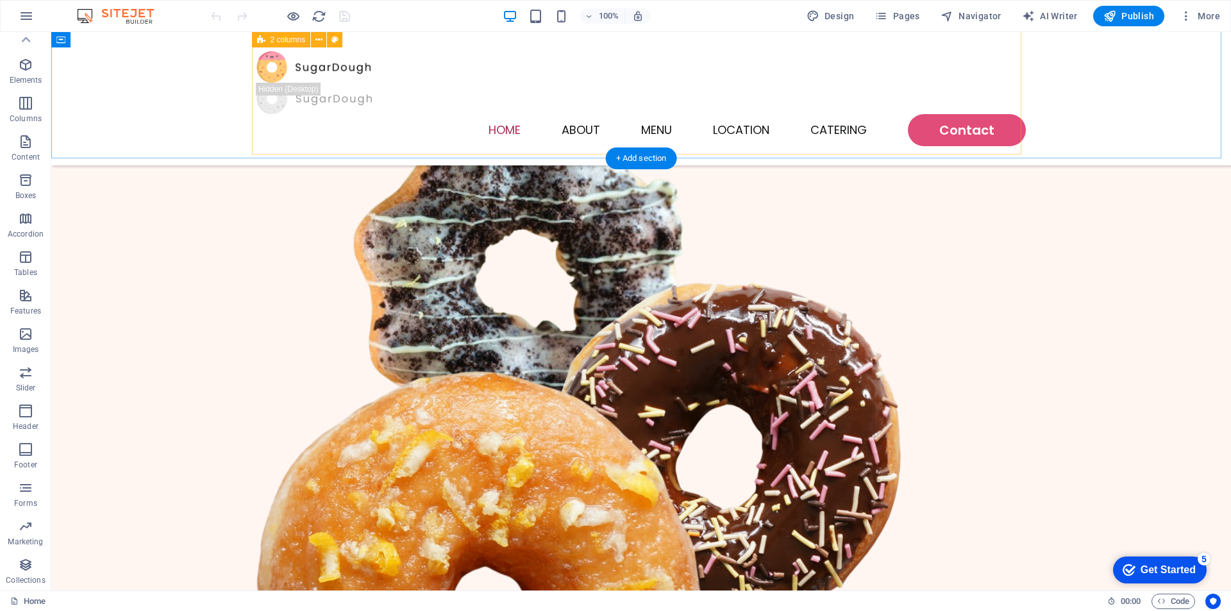
click at [271, 126] on div "Find Your Perfect Treat Lorem ipsum dolor sit amet, consectetur adipiscing elit…" at bounding box center [642, 367] width 770 height 968
click at [1190, 13] on icon "button" at bounding box center [1186, 16] width 13 height 13
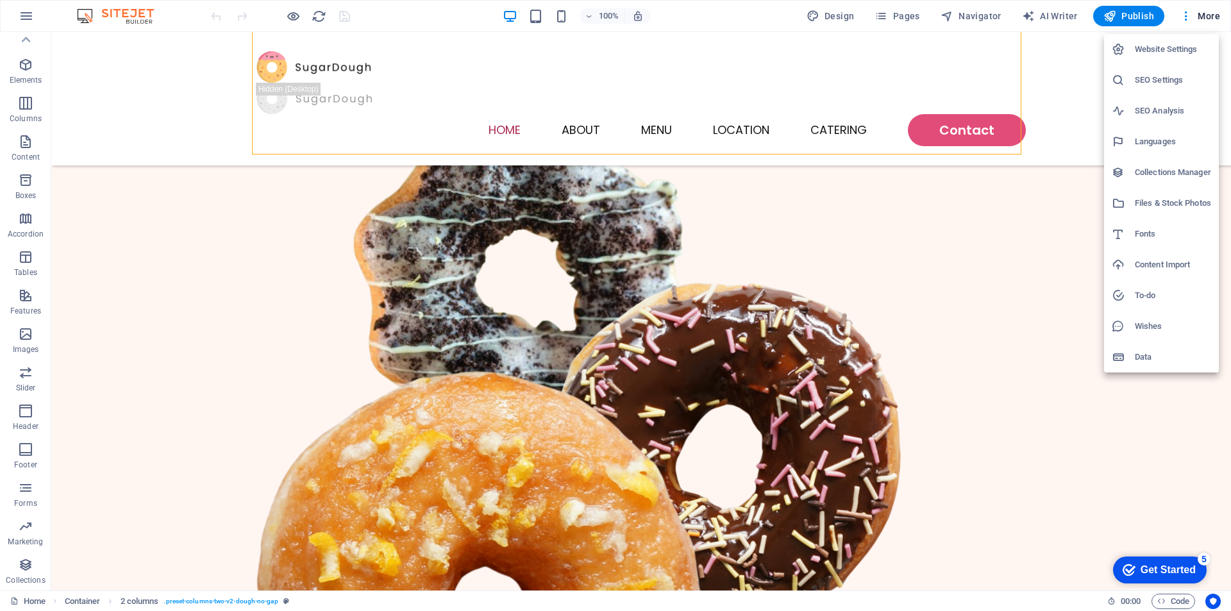
drag, startPoint x: 1175, startPoint y: 80, endPoint x: 1175, endPoint y: 95, distance: 15.4
drag, startPoint x: 1175, startPoint y: 95, endPoint x: 861, endPoint y: 267, distance: 358.2
click at [842, 276] on div at bounding box center [615, 305] width 1231 height 611
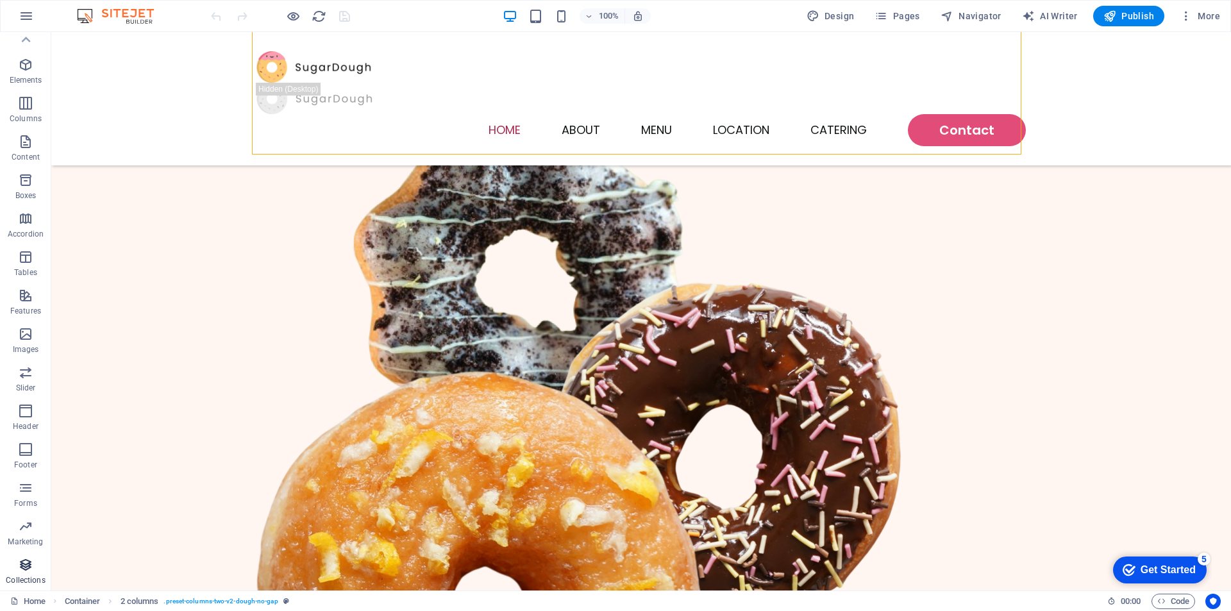
click at [29, 579] on p "Collections" at bounding box center [25, 580] width 39 height 10
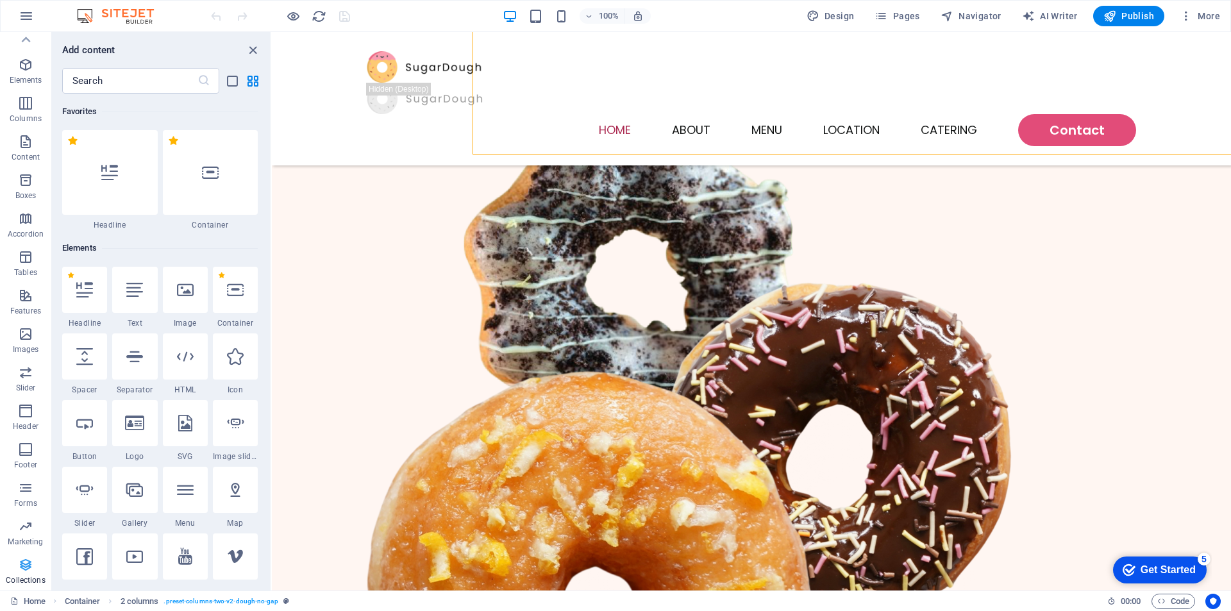
click at [22, 573] on span "Collections" at bounding box center [25, 572] width 51 height 31
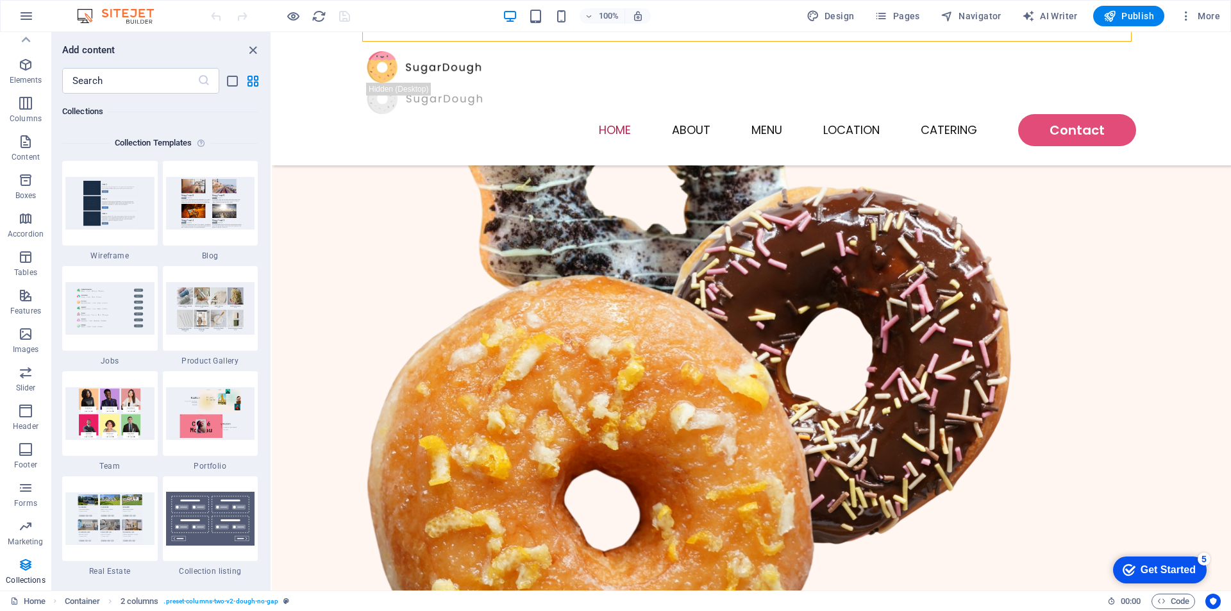
scroll to position [449, 0]
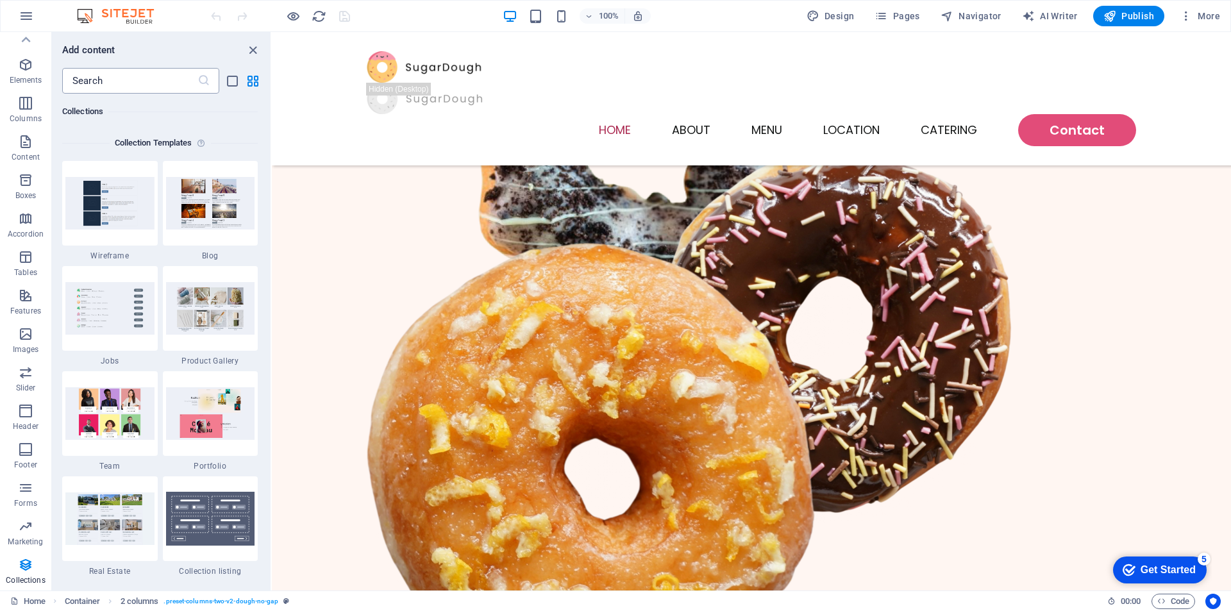
click at [133, 86] on input "text" at bounding box center [129, 81] width 135 height 26
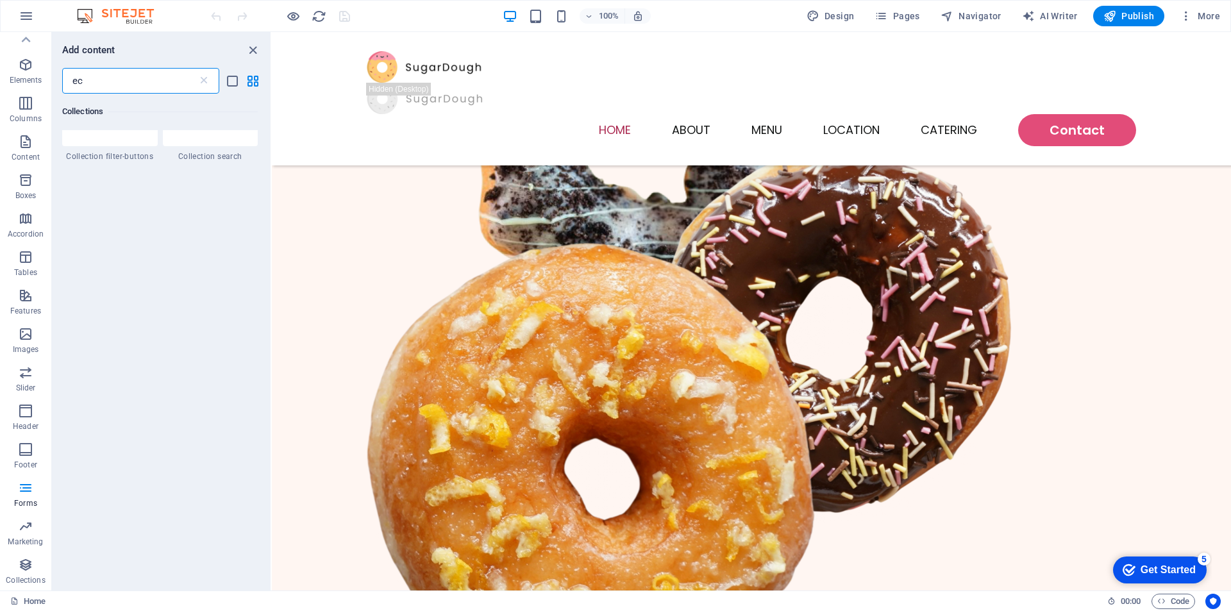
scroll to position [0, 0]
type input "e"
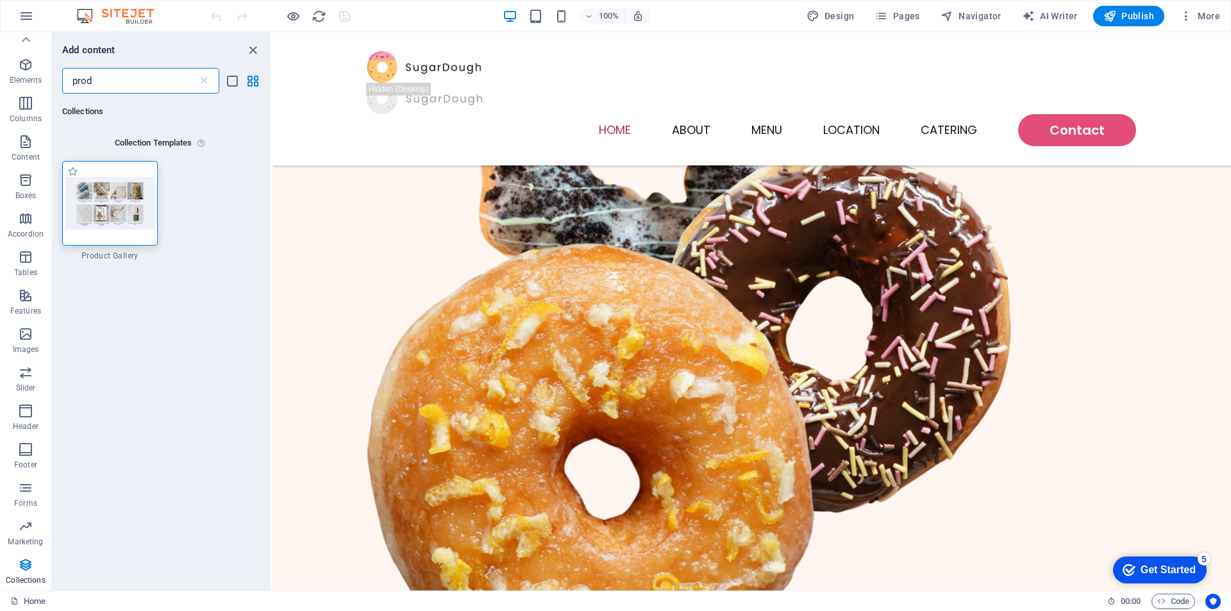
type input "prod"
click at [99, 220] on img at bounding box center [109, 203] width 89 height 52
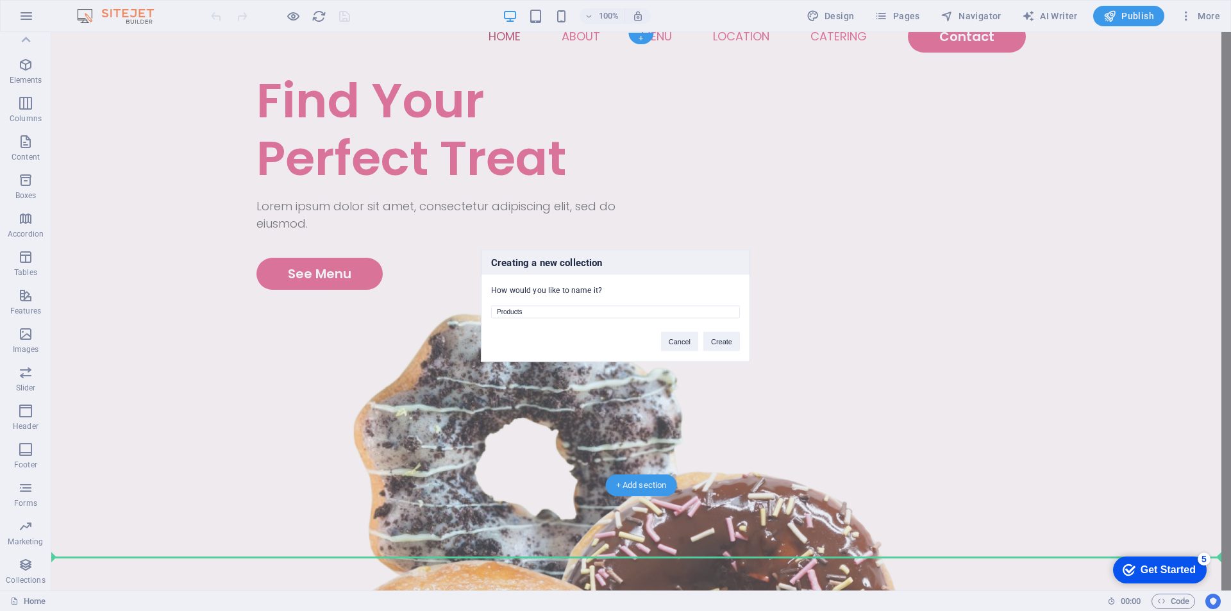
scroll to position [64, 0]
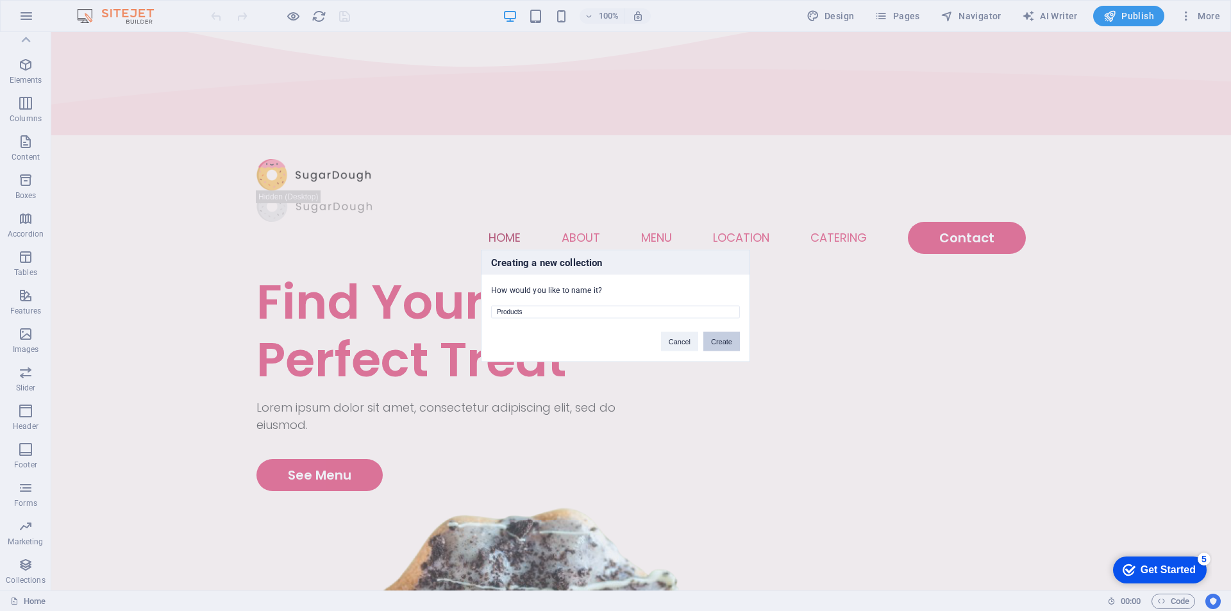
click at [713, 346] on button "Create" at bounding box center [722, 341] width 37 height 19
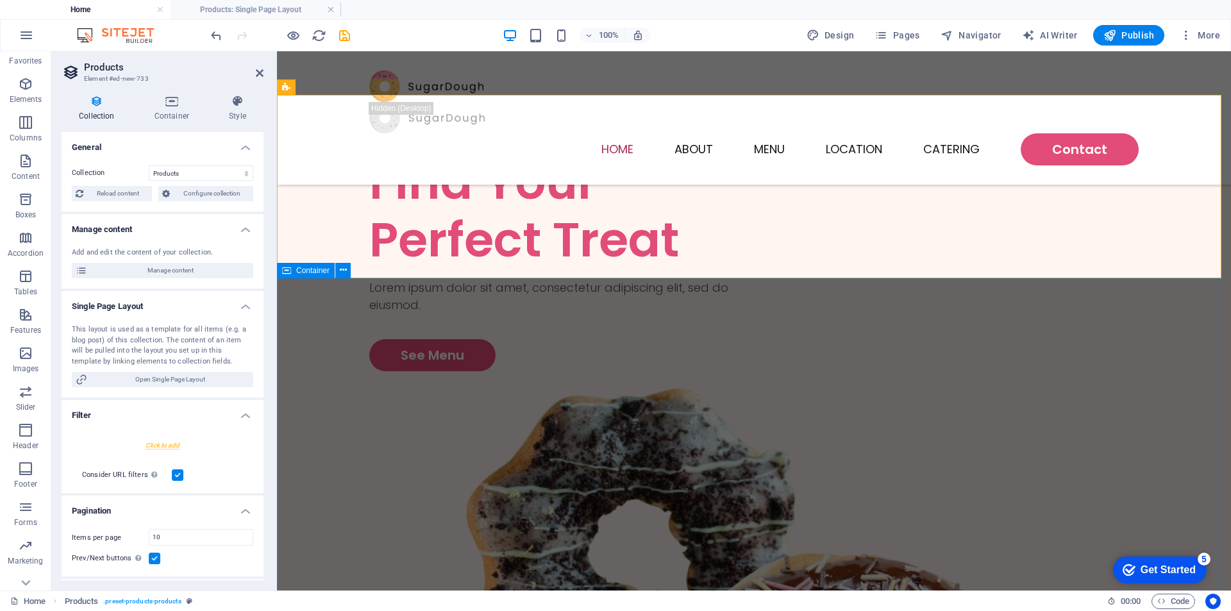
scroll to position [539, 0]
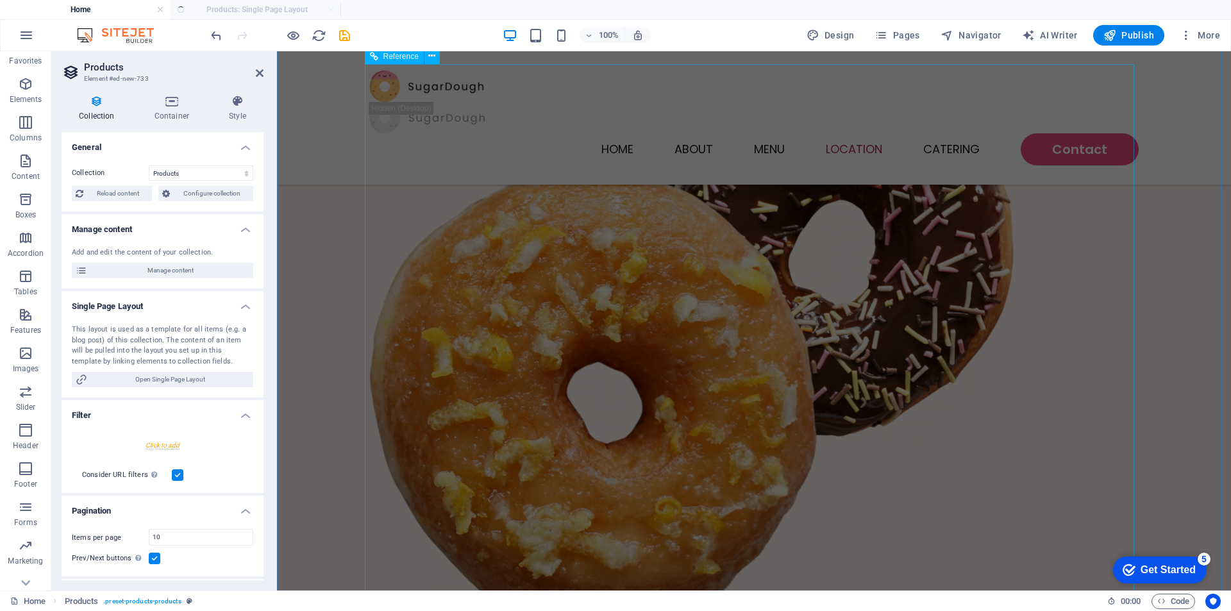
select select "createdAt_DESC"
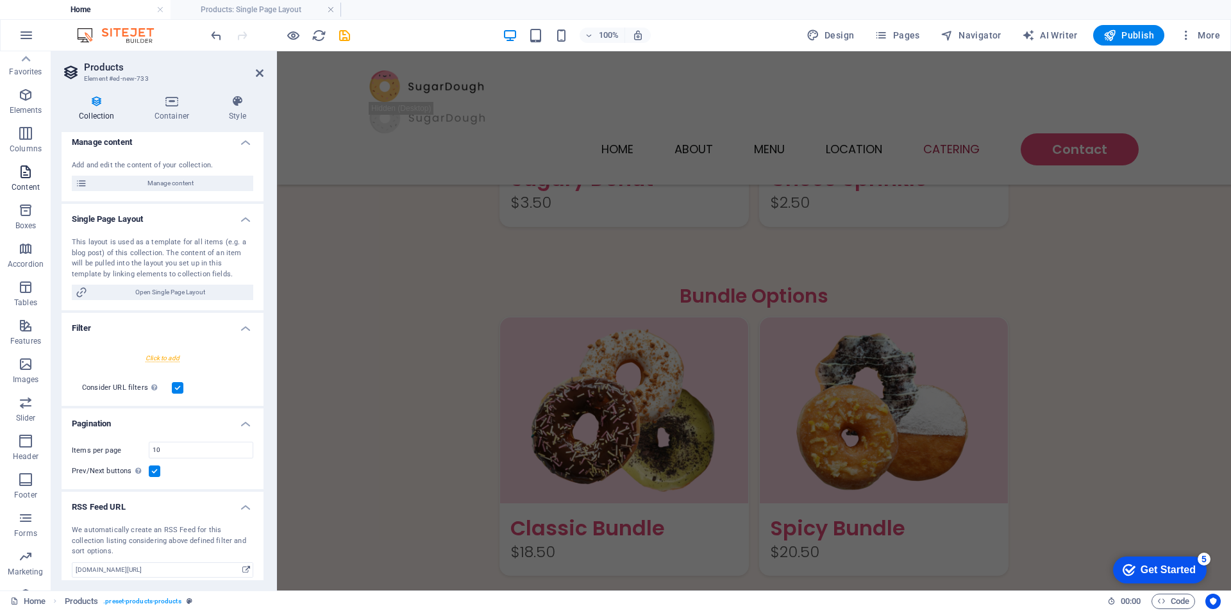
scroll to position [0, 0]
click at [23, 110] on icon "button" at bounding box center [25, 102] width 15 height 15
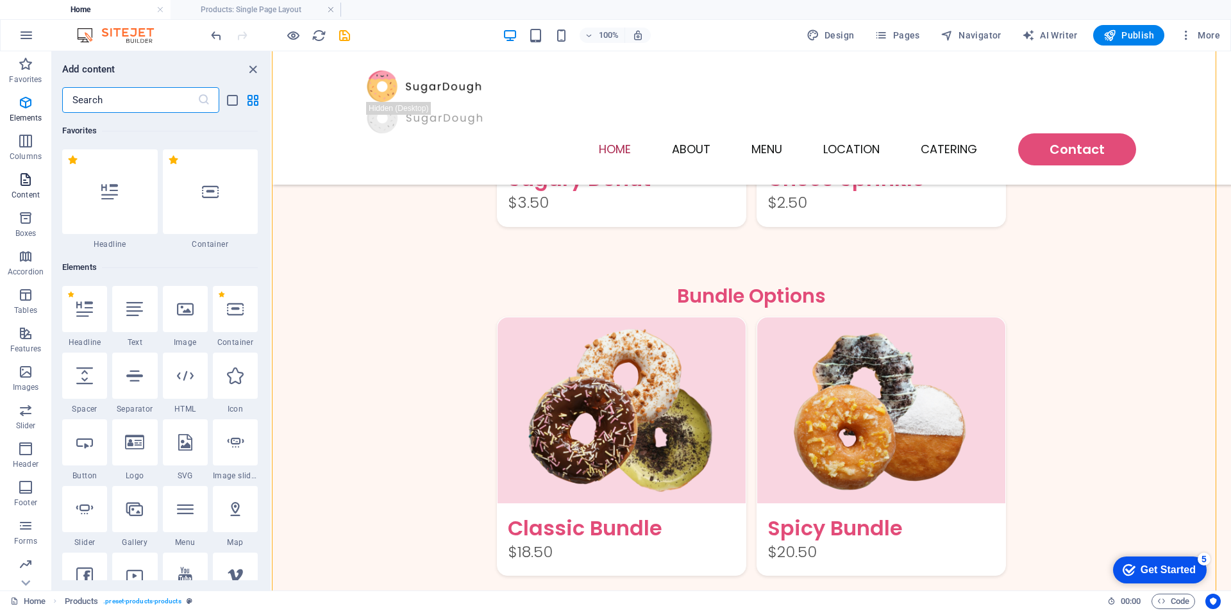
click at [26, 106] on icon "button" at bounding box center [25, 102] width 15 height 15
click at [258, 75] on icon "close panel" at bounding box center [253, 69] width 15 height 15
click at [28, 107] on icon "button" at bounding box center [25, 102] width 15 height 15
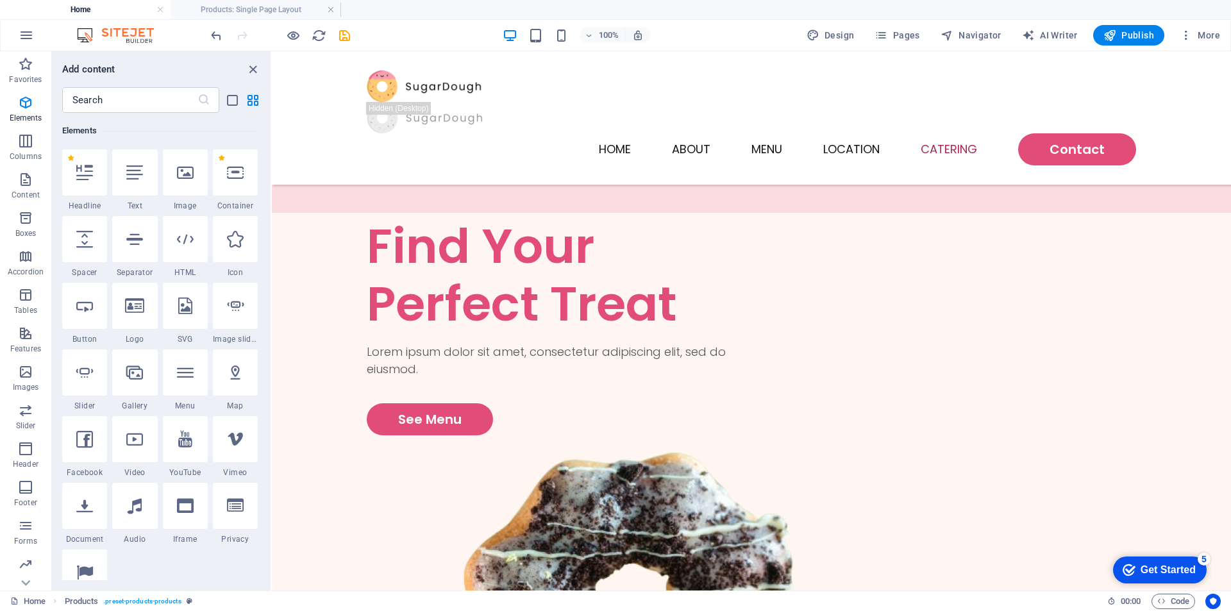
scroll to position [3320, 0]
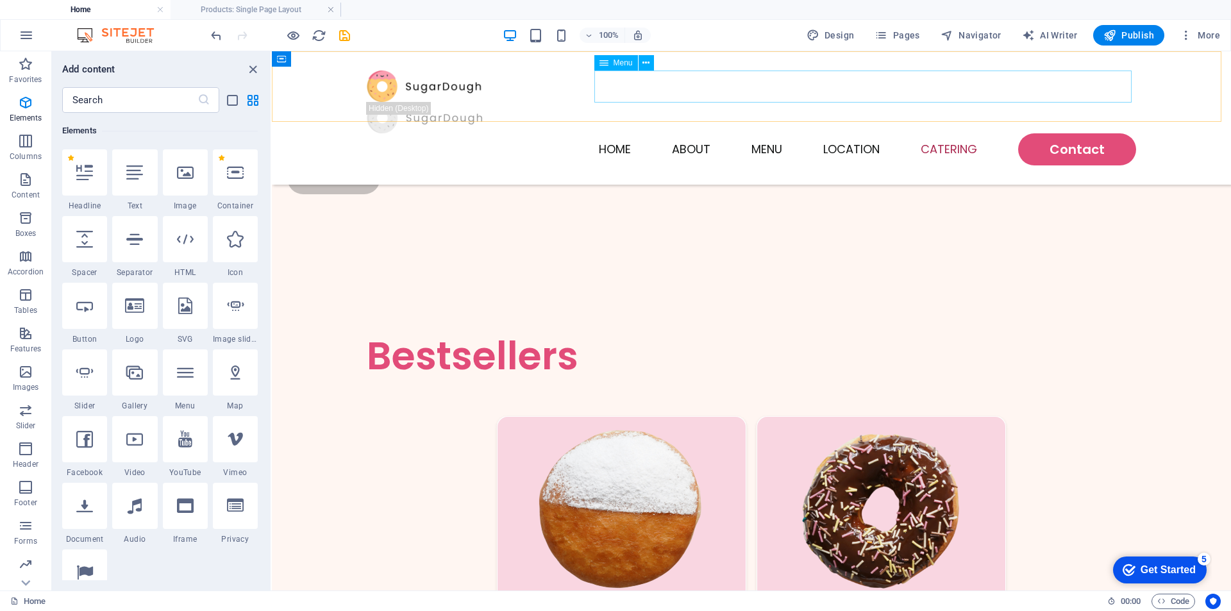
click at [765, 133] on nav "Home About Menu Location Catering Contact" at bounding box center [752, 149] width 770 height 32
click at [759, 133] on nav "Home About Menu Location Catering Contact" at bounding box center [752, 149] width 770 height 32
click at [605, 63] on icon at bounding box center [604, 62] width 9 height 15
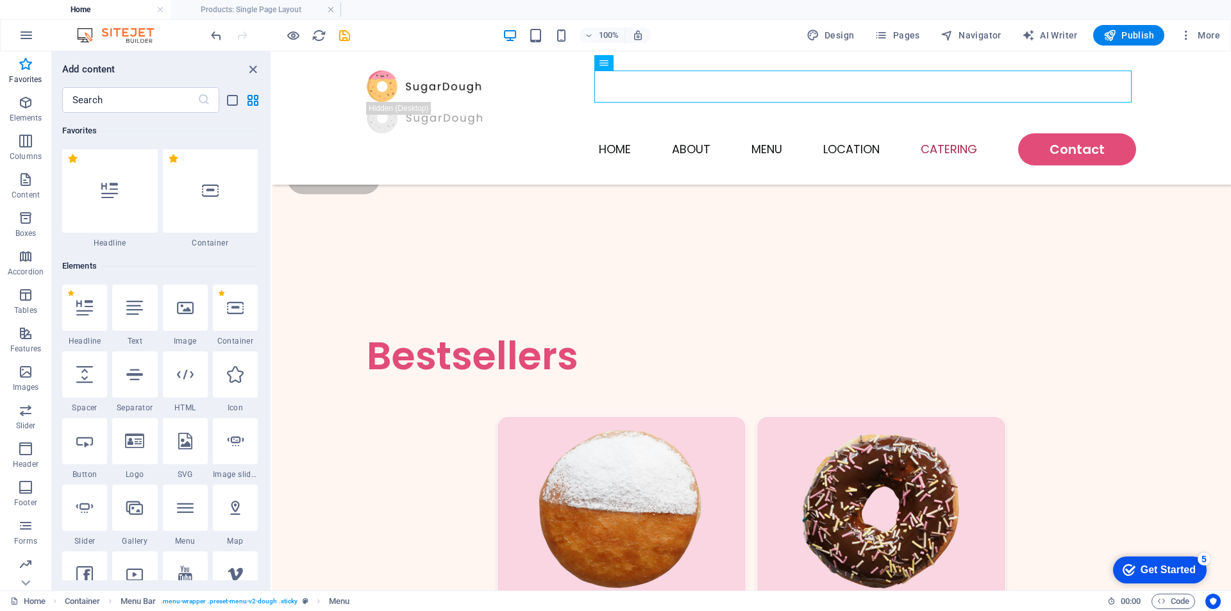
scroll to position [0, 0]
drag, startPoint x: 126, startPoint y: 93, endPoint x: 0, endPoint y: 101, distance: 126.6
click at [0, 101] on div "Favorites Elements Columns Content Boxes Accordion Tables Features Images Slide…" at bounding box center [136, 320] width 272 height 539
click at [24, 40] on icon "button" at bounding box center [26, 35] width 15 height 15
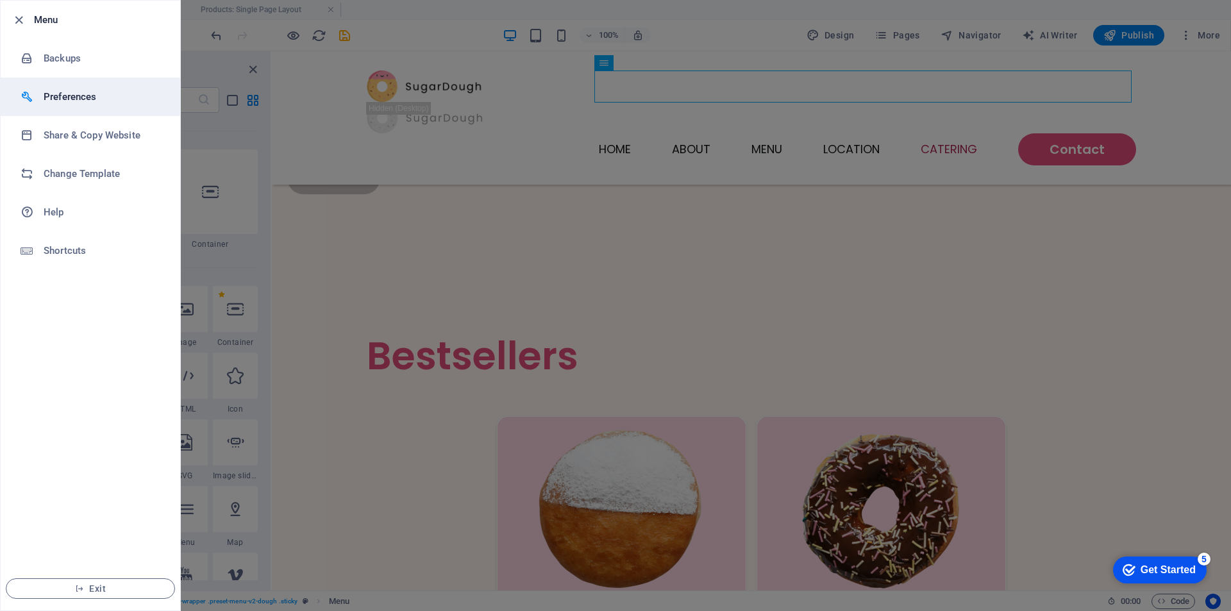
click at [78, 99] on h6 "Preferences" at bounding box center [103, 96] width 119 height 15
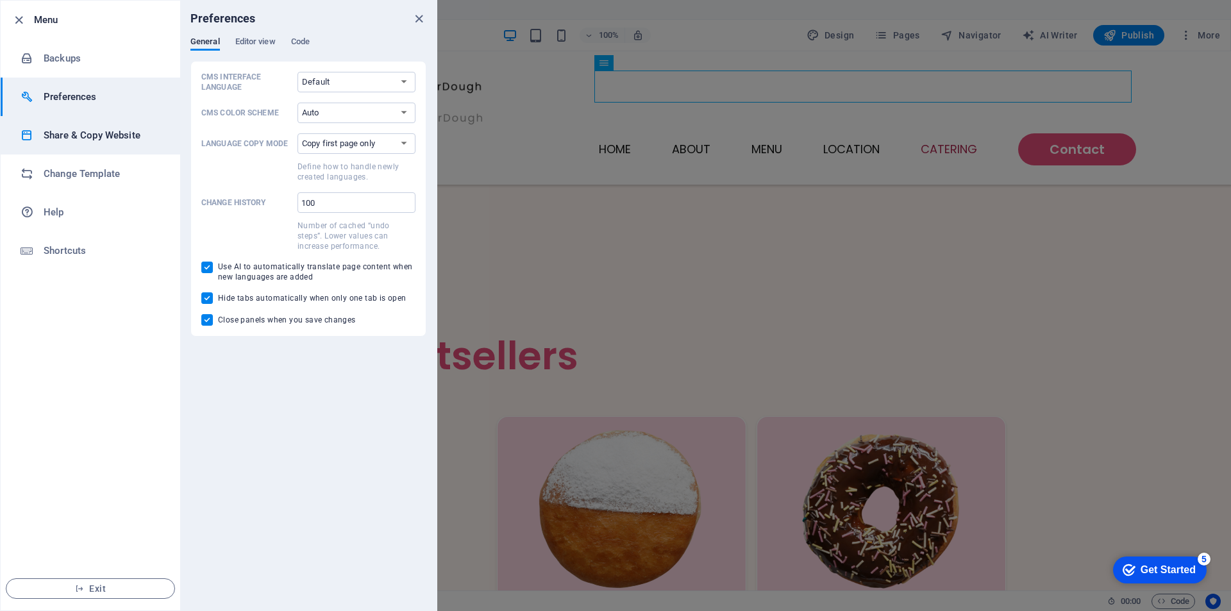
click at [92, 135] on h6 "Share & Copy Website" at bounding box center [103, 135] width 119 height 15
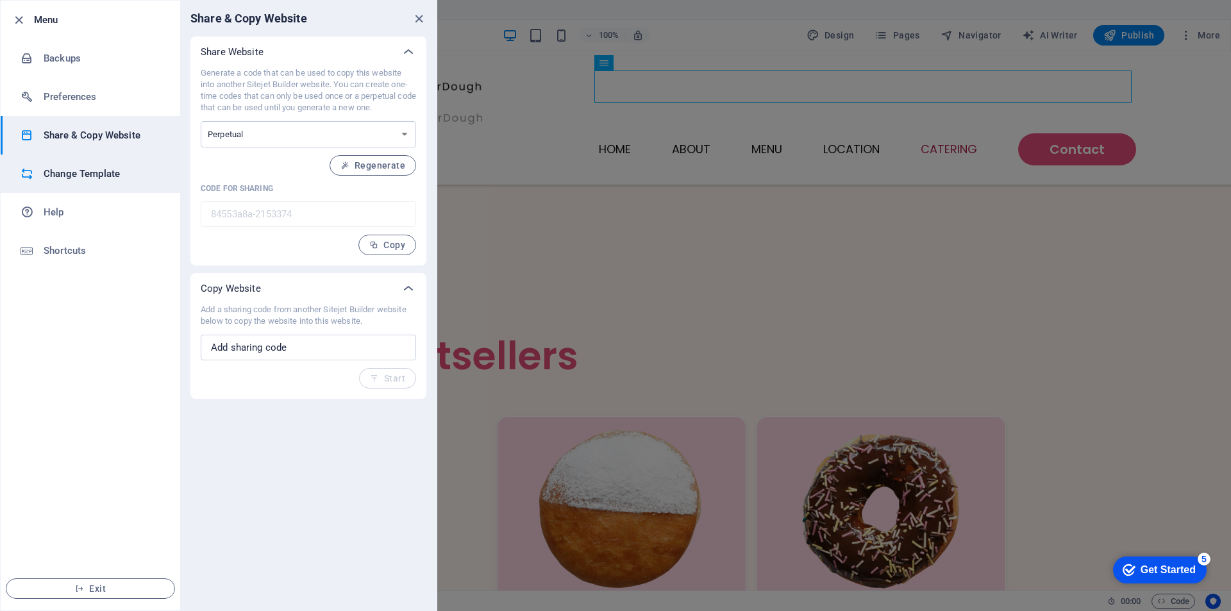
click at [75, 172] on h6 "Change Template" at bounding box center [103, 173] width 119 height 15
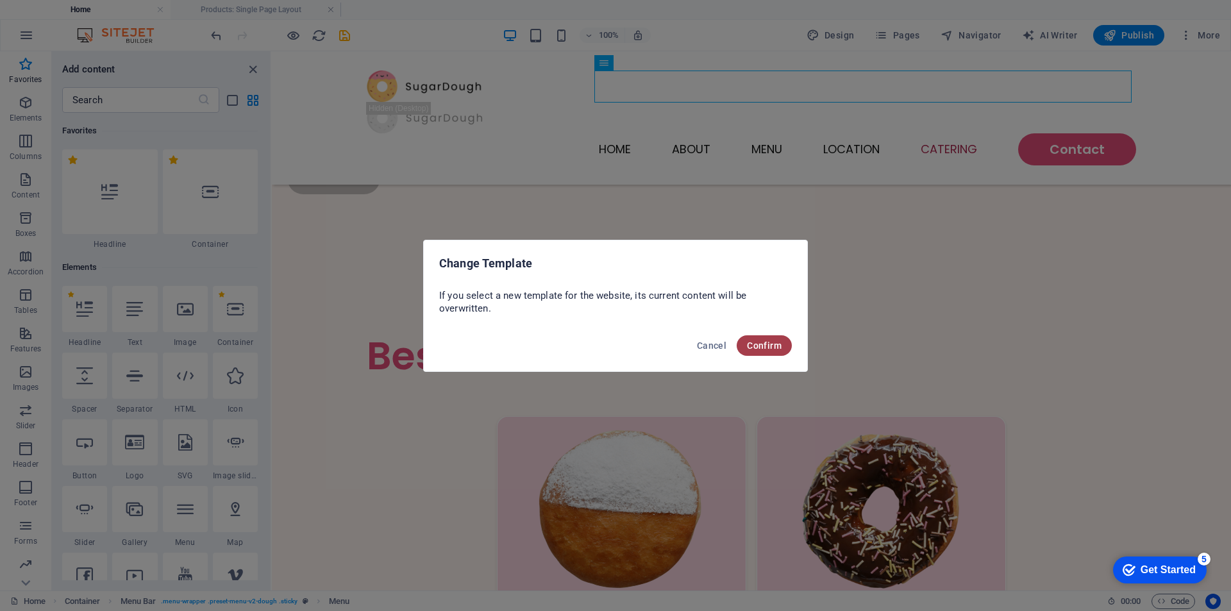
click at [759, 344] on span "Confirm" at bounding box center [764, 346] width 35 height 10
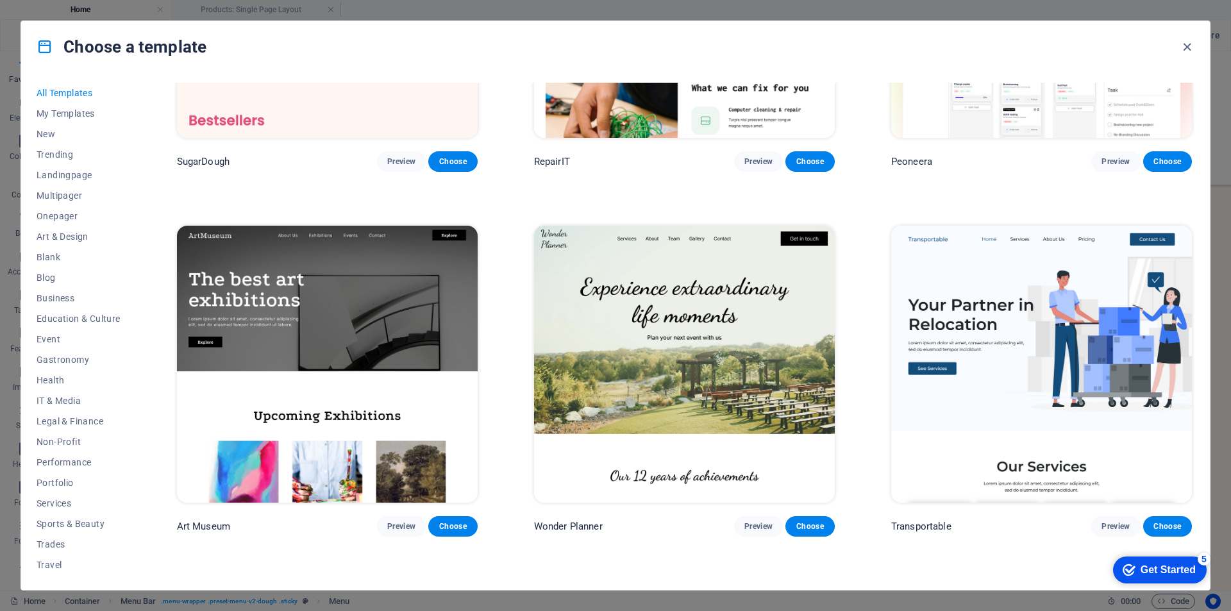
scroll to position [257, 0]
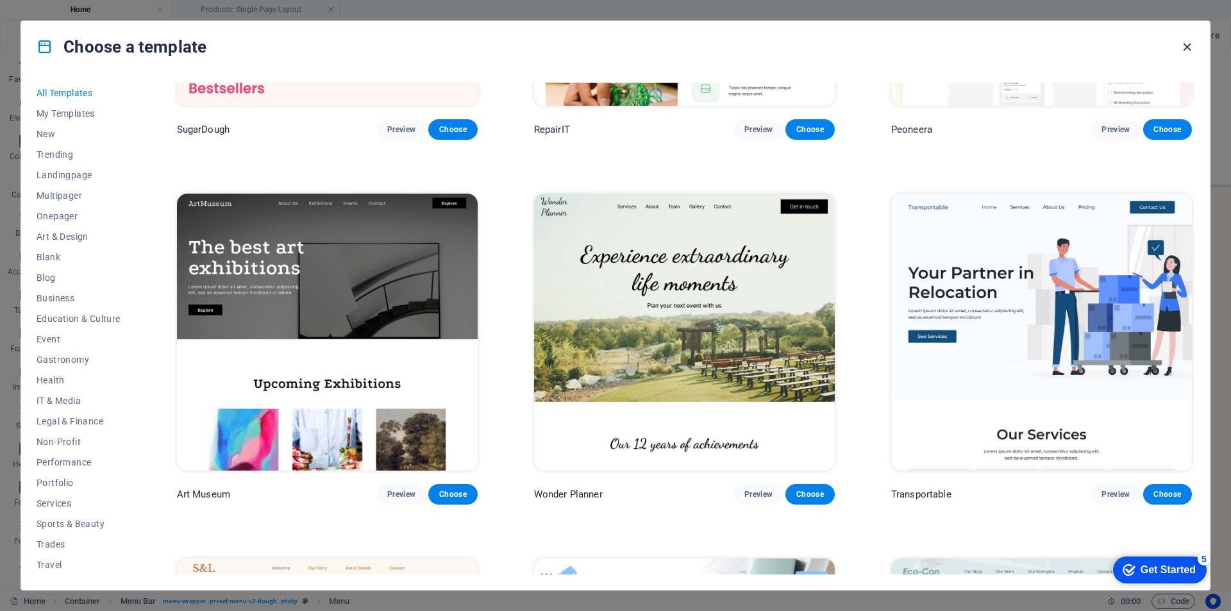
click at [1189, 42] on icon "button" at bounding box center [1187, 47] width 15 height 15
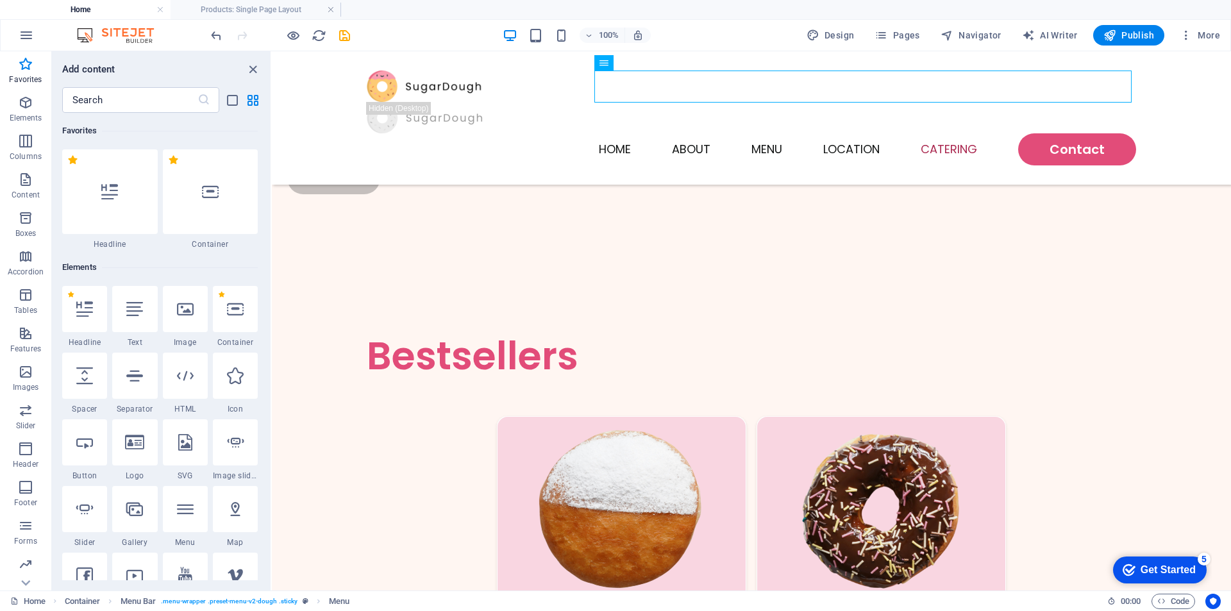
click at [78, 8] on h4 "Home" at bounding box center [85, 10] width 171 height 14
click at [334, 8] on link at bounding box center [331, 10] width 8 height 12
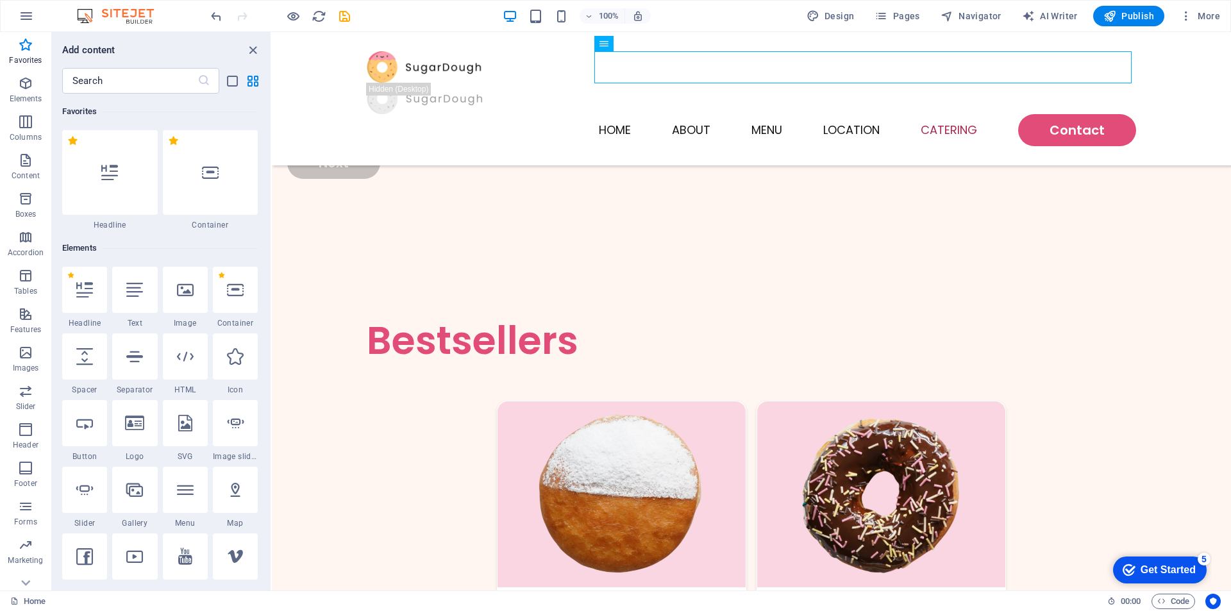
click at [92, 15] on img at bounding box center [122, 15] width 96 height 15
click at [87, 15] on img at bounding box center [122, 15] width 96 height 15
click at [128, 19] on img at bounding box center [122, 15] width 96 height 15
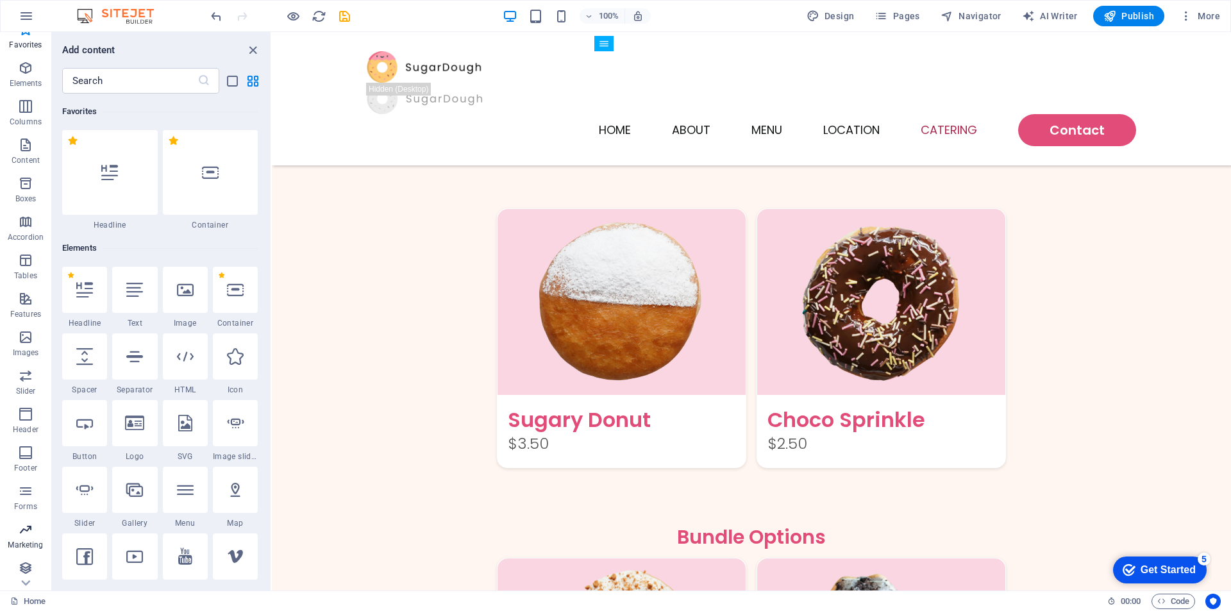
scroll to position [19, 0]
click at [33, 590] on button "Collections" at bounding box center [25, 571] width 51 height 38
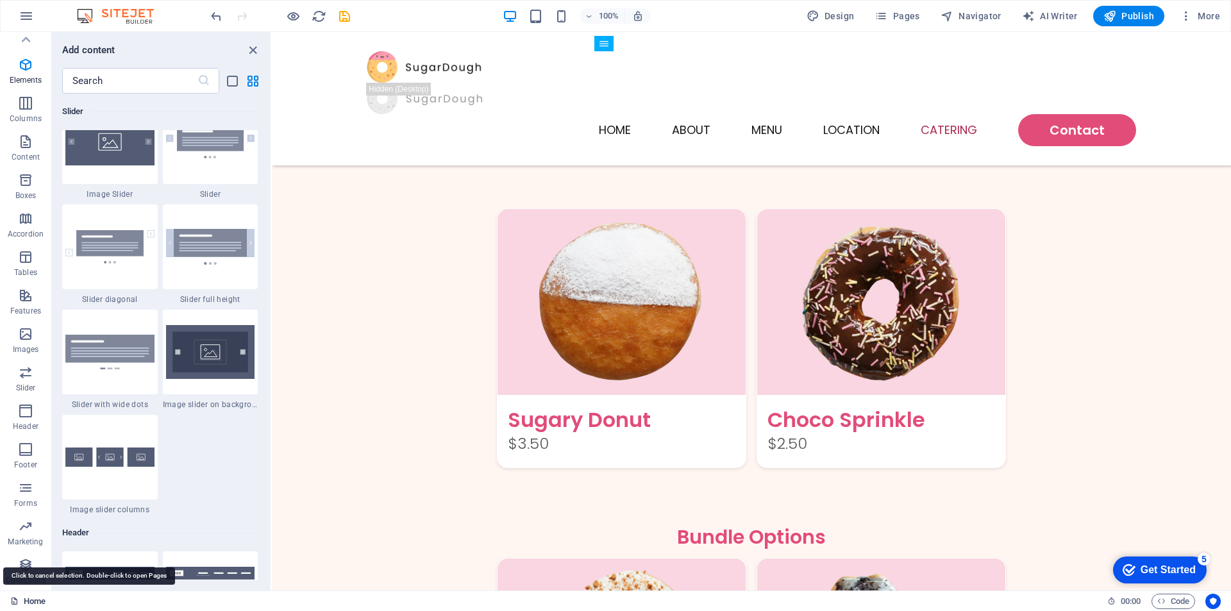
scroll to position [11732, 0]
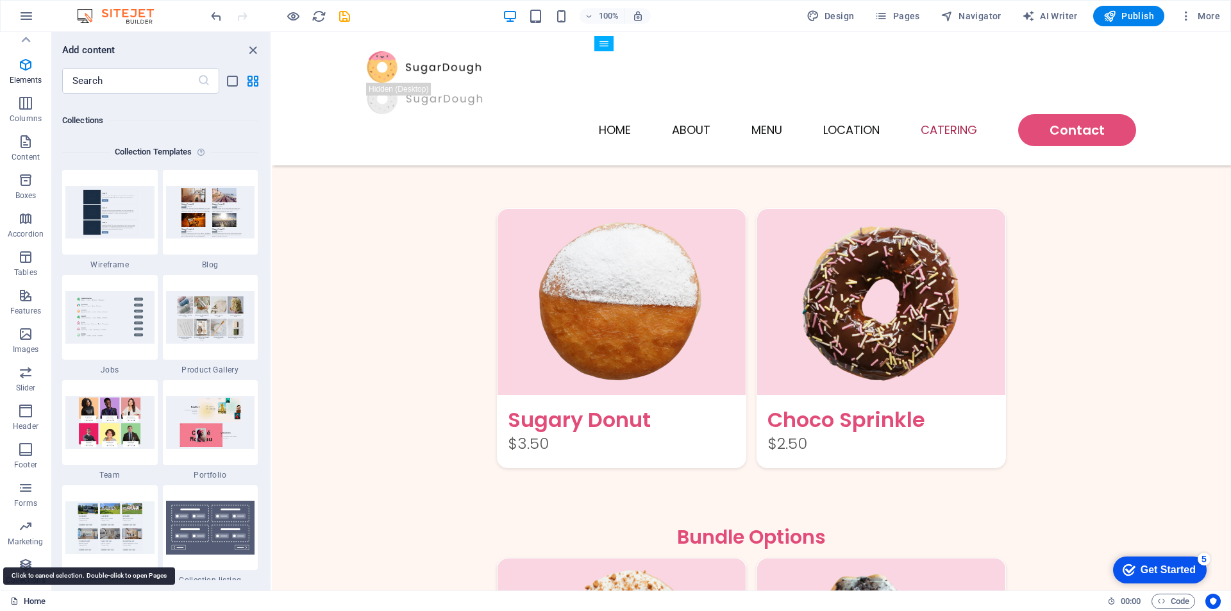
click at [30, 598] on link "Home" at bounding box center [27, 601] width 35 height 15
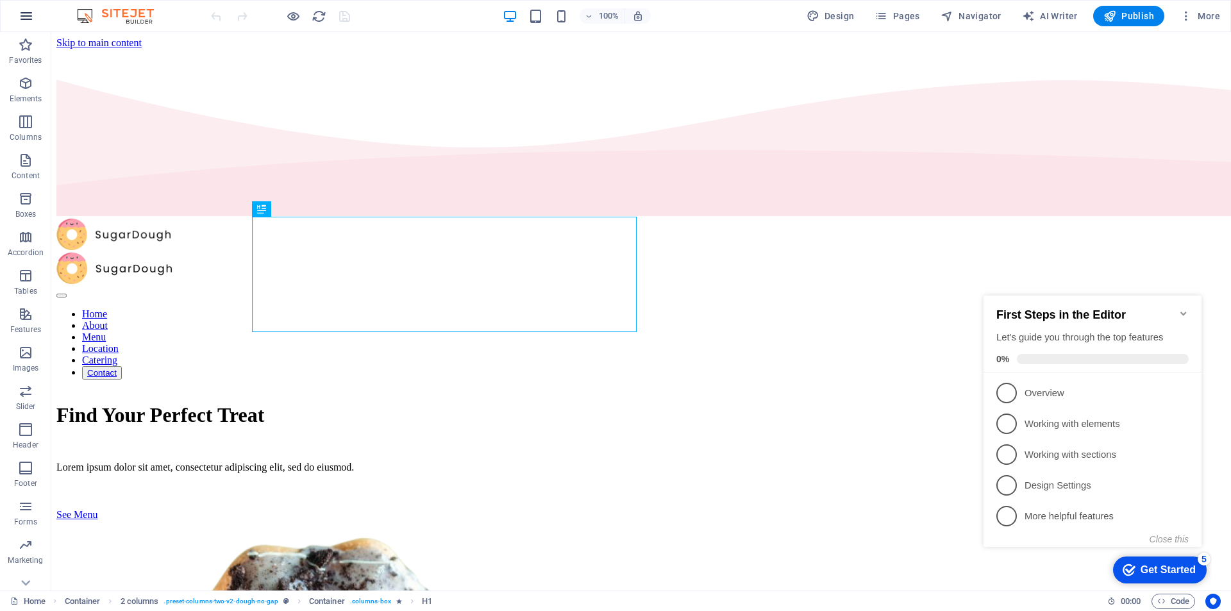
click at [28, 19] on icon "button" at bounding box center [26, 15] width 15 height 15
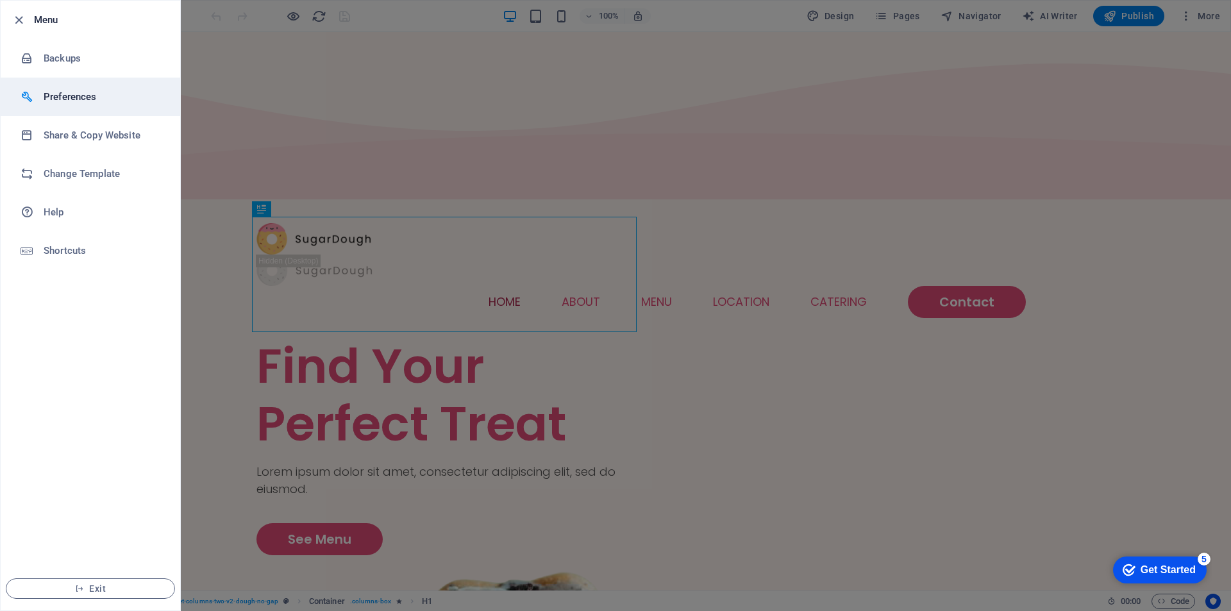
click at [69, 100] on h6 "Preferences" at bounding box center [103, 96] width 119 height 15
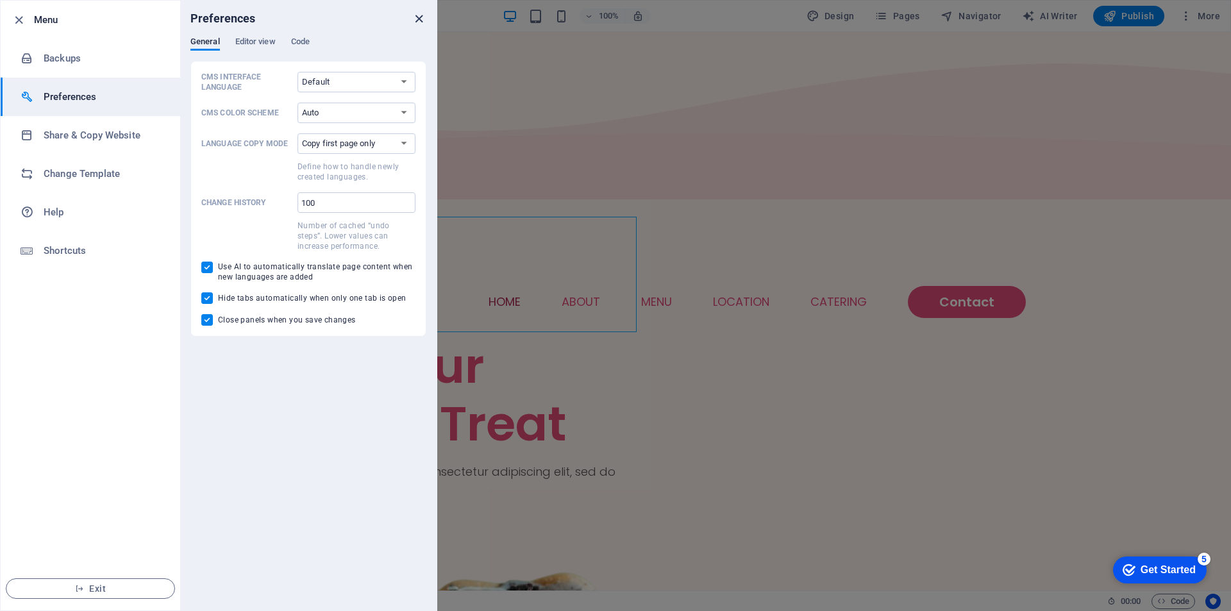
drag, startPoint x: 425, startPoint y: 16, endPoint x: 208, endPoint y: 97, distance: 231.6
click at [423, 16] on icon "close" at bounding box center [419, 19] width 15 height 15
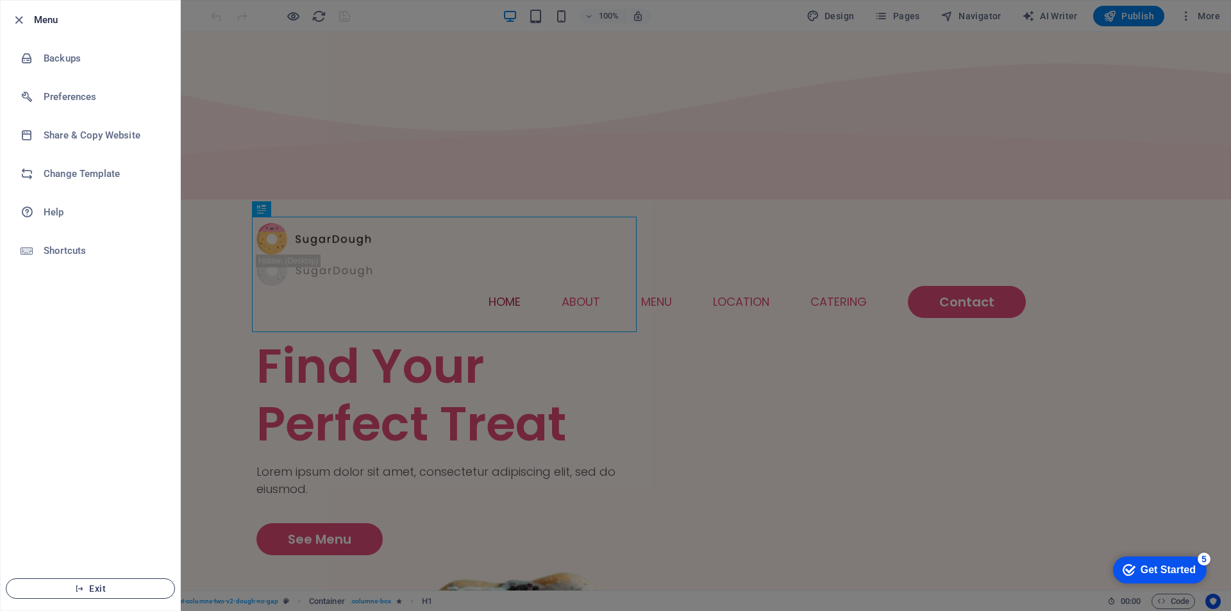
click at [128, 593] on span "Exit" at bounding box center [91, 589] width 148 height 10
click at [107, 587] on span "Exit" at bounding box center [91, 589] width 148 height 10
click at [88, 587] on span "Exit" at bounding box center [91, 589] width 148 height 10
click at [77, 587] on icon "button" at bounding box center [79, 588] width 9 height 9
drag, startPoint x: 92, startPoint y: 587, endPoint x: 104, endPoint y: 586, distance: 11.6
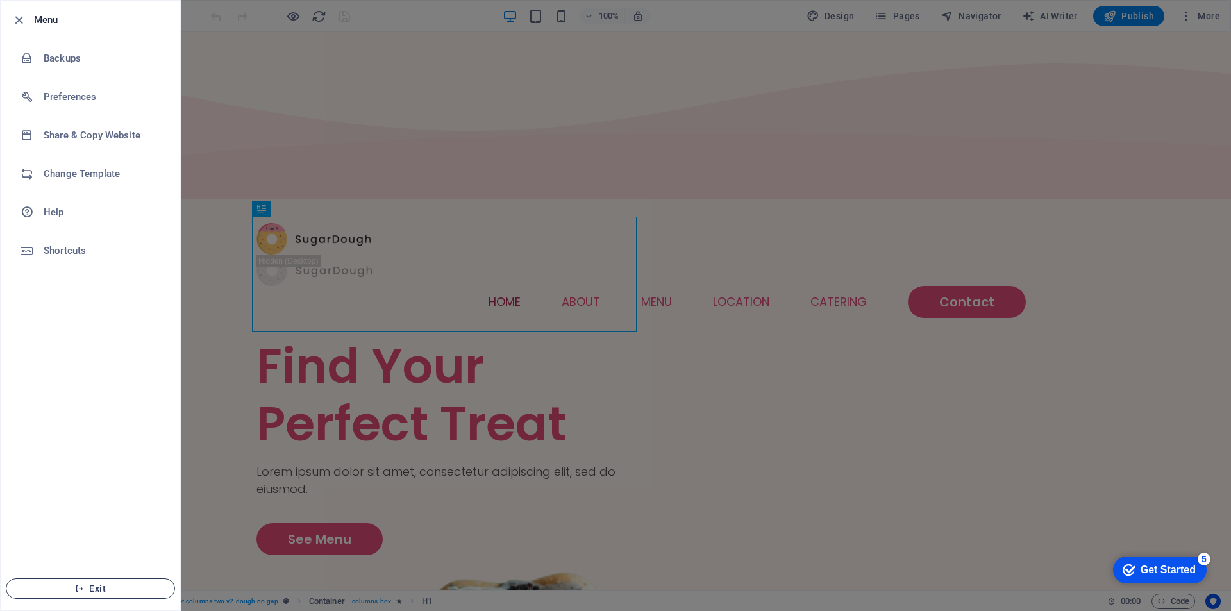
click at [100, 587] on span "Exit" at bounding box center [91, 589] width 148 height 10
click at [430, 453] on div at bounding box center [615, 305] width 1231 height 611
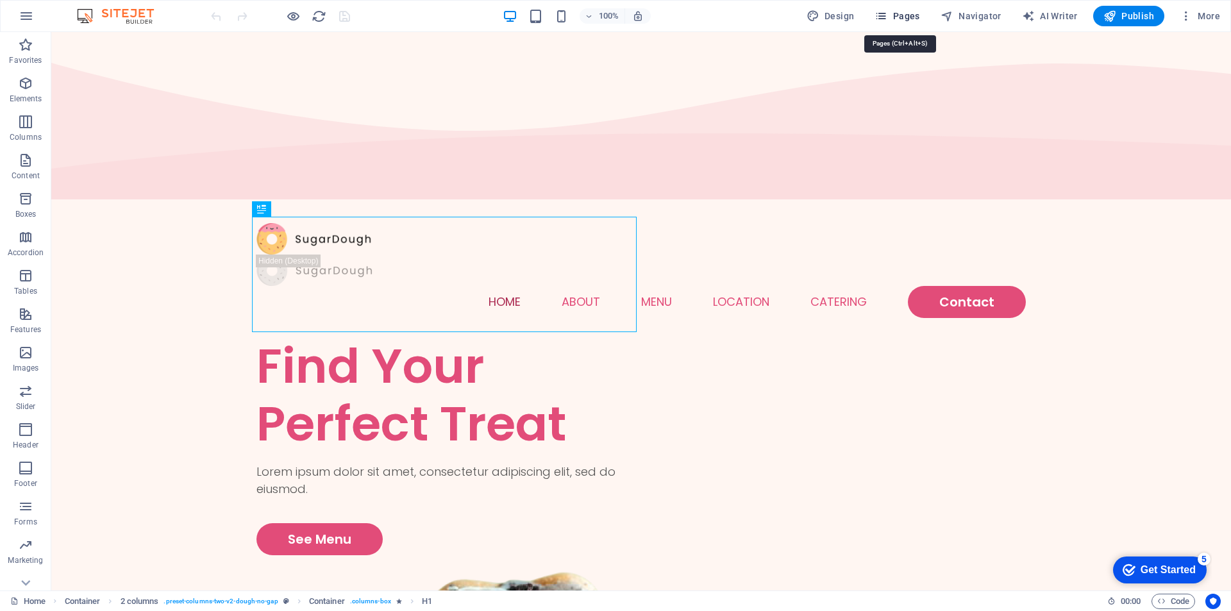
click at [881, 15] on icon "button" at bounding box center [881, 16] width 13 height 13
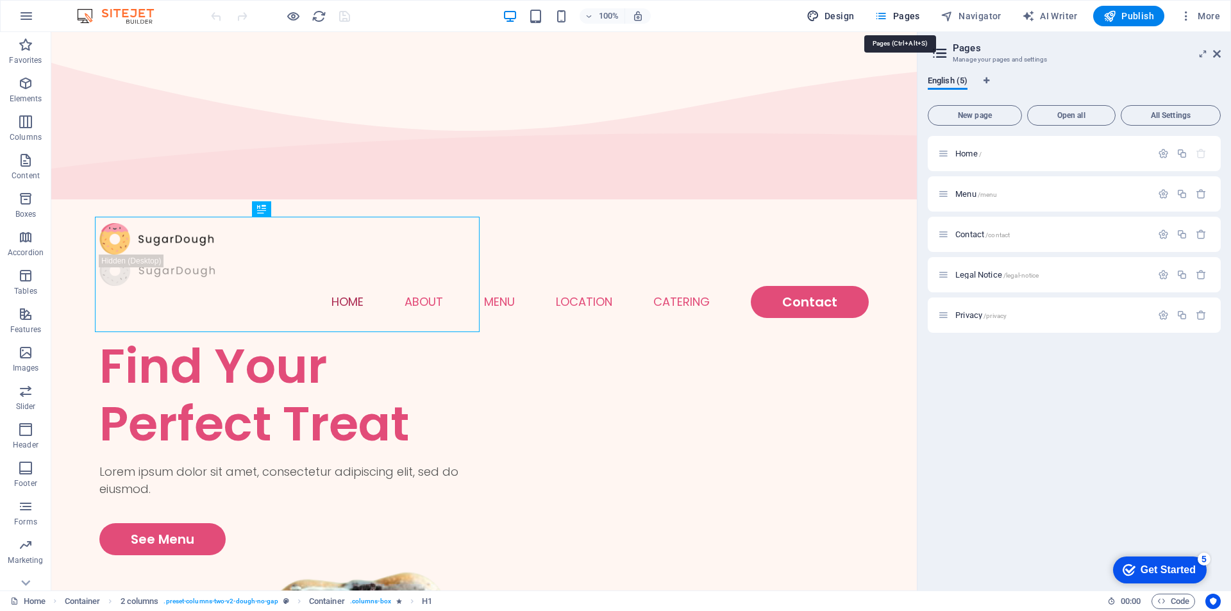
drag, startPoint x: 882, startPoint y: 14, endPoint x: 850, endPoint y: 13, distance: 31.5
click at [880, 14] on icon "button" at bounding box center [881, 16] width 13 height 13
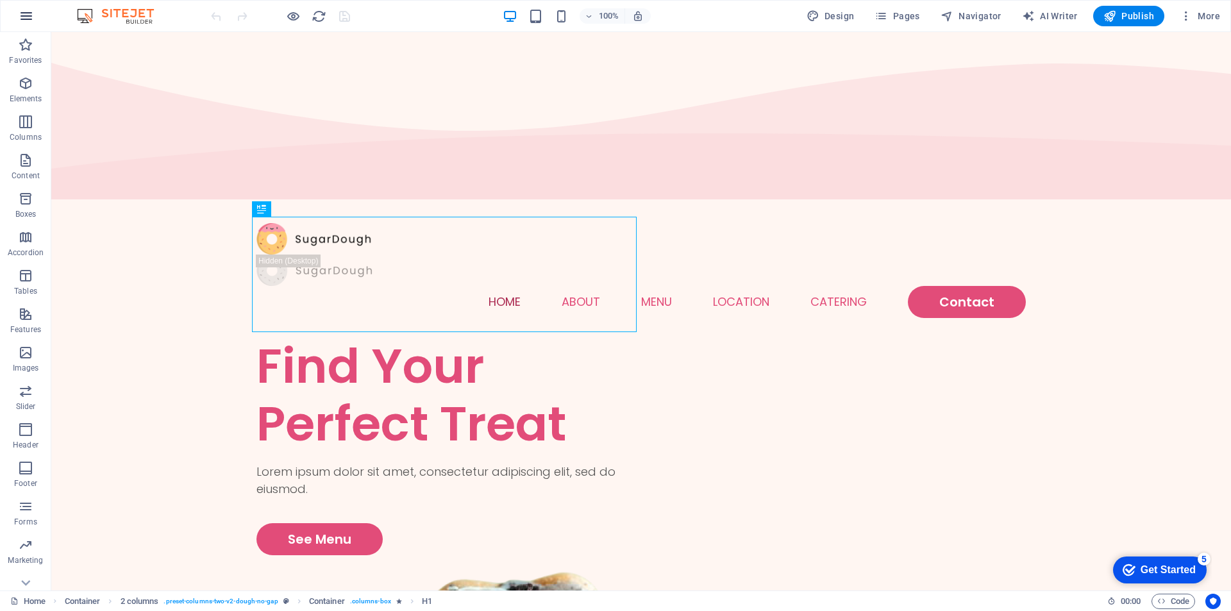
click at [23, 15] on icon "button" at bounding box center [26, 15] width 15 height 15
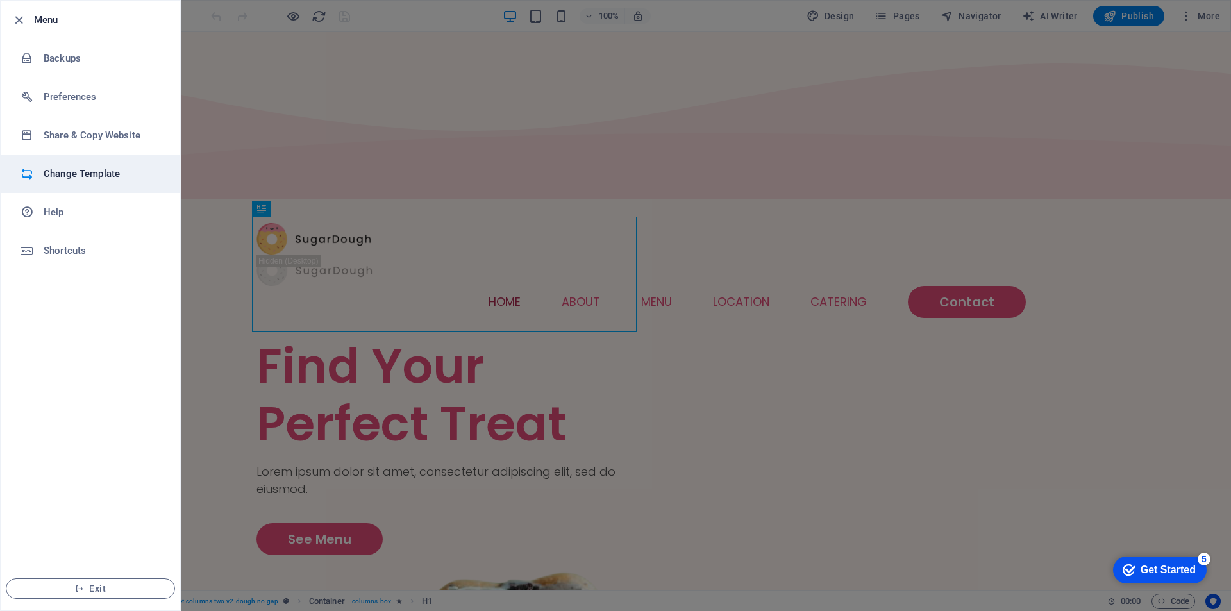
click at [76, 181] on h6 "Change Template" at bounding box center [103, 173] width 119 height 15
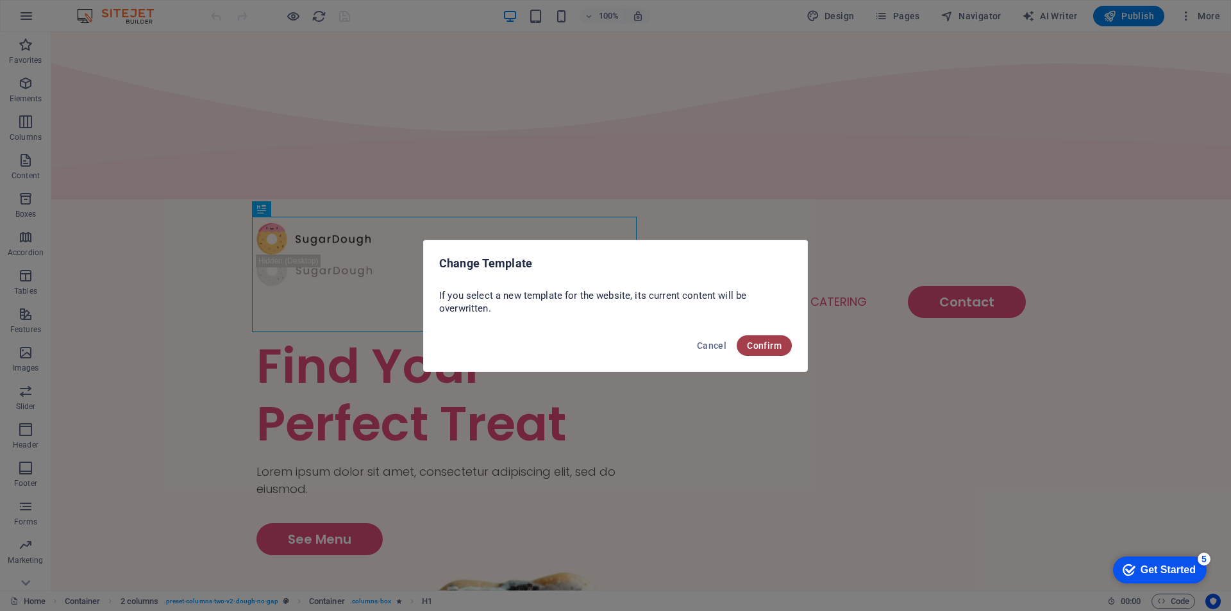
click at [754, 341] on span "Confirm" at bounding box center [764, 346] width 35 height 10
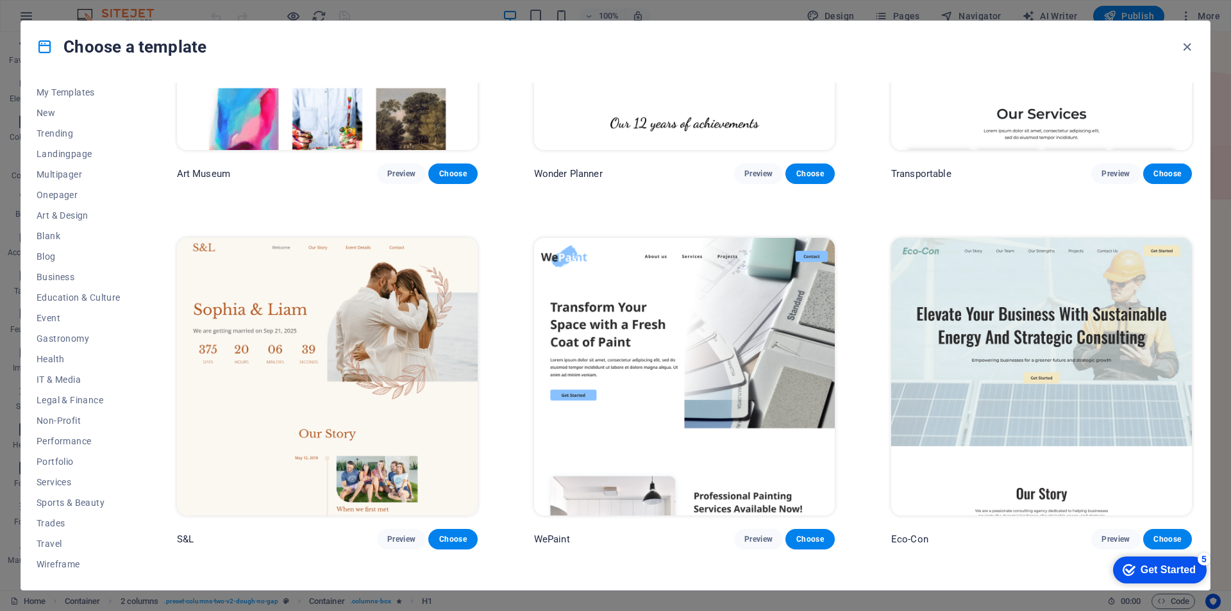
scroll to position [898, 0]
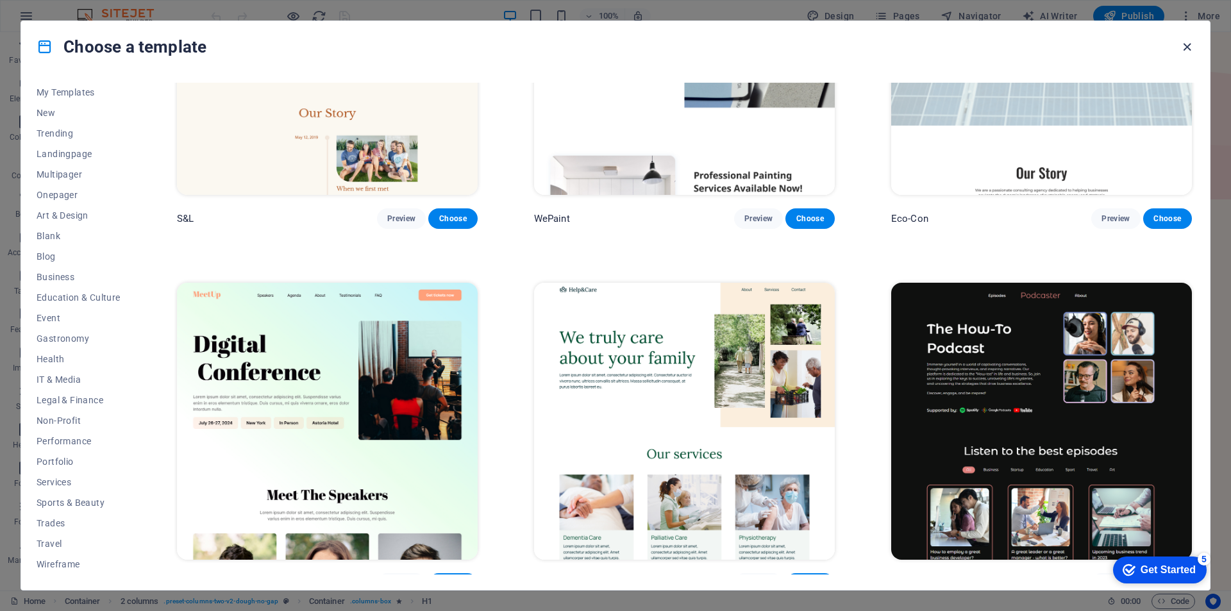
click at [1185, 46] on icon "button" at bounding box center [1187, 47] width 15 height 15
